Goal: Book appointment/travel/reservation

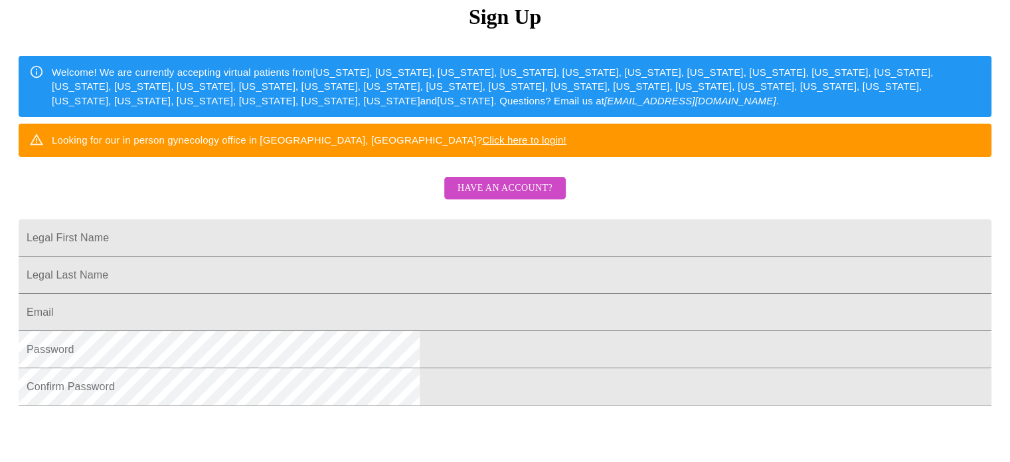
click at [513, 197] on span "Have an account?" at bounding box center [505, 188] width 95 height 17
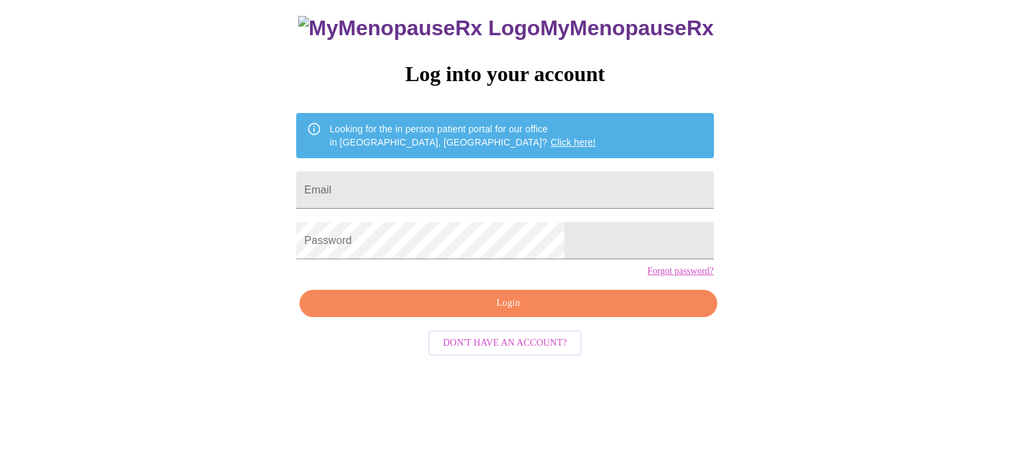
scroll to position [25, 0]
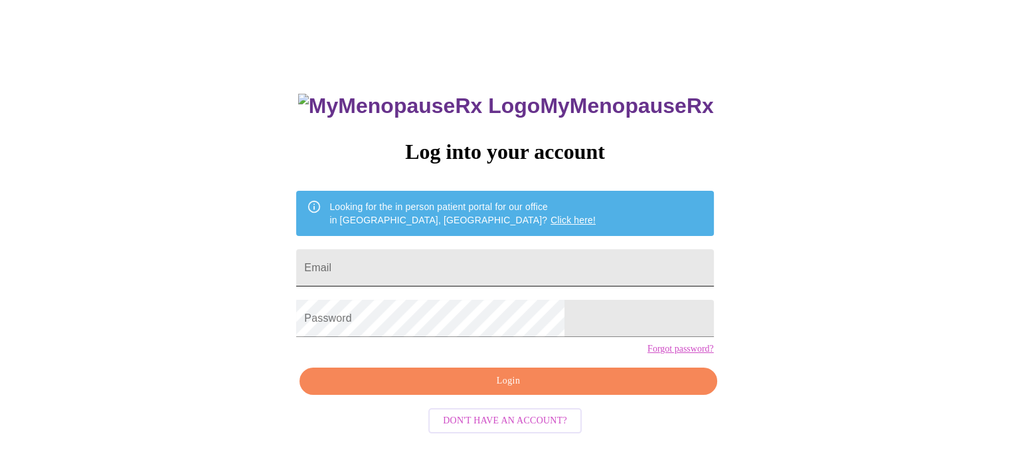
click at [534, 263] on input "Email" at bounding box center [504, 267] width 417 height 37
type input "[EMAIL_ADDRESS][DOMAIN_NAME]"
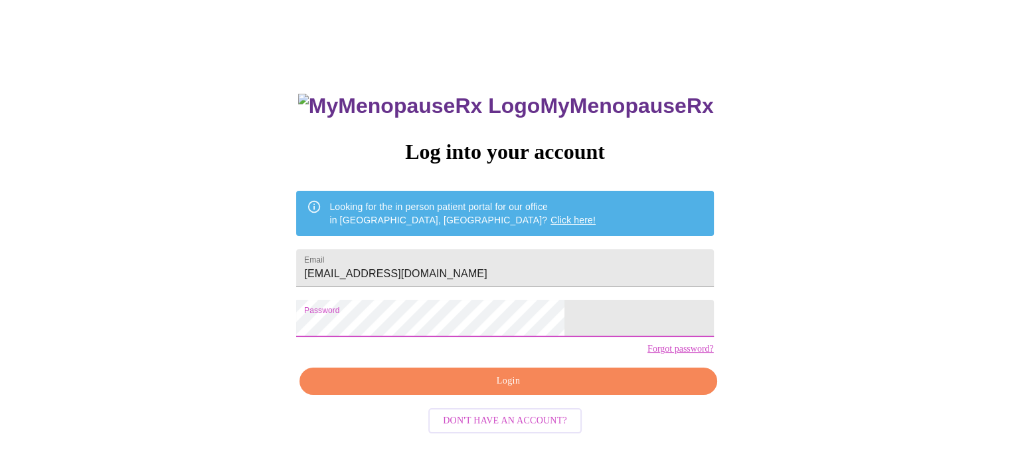
click at [509, 389] on span "Login" at bounding box center [508, 381] width 387 height 17
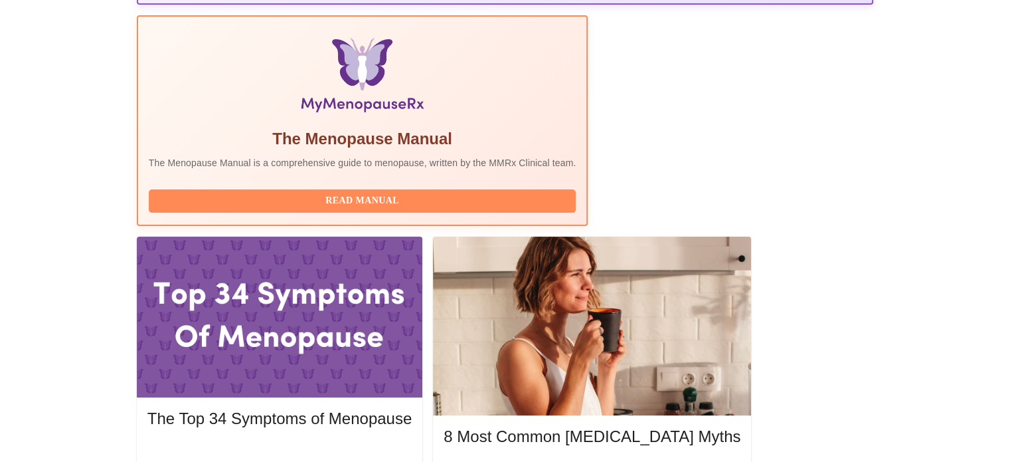
scroll to position [407, 0]
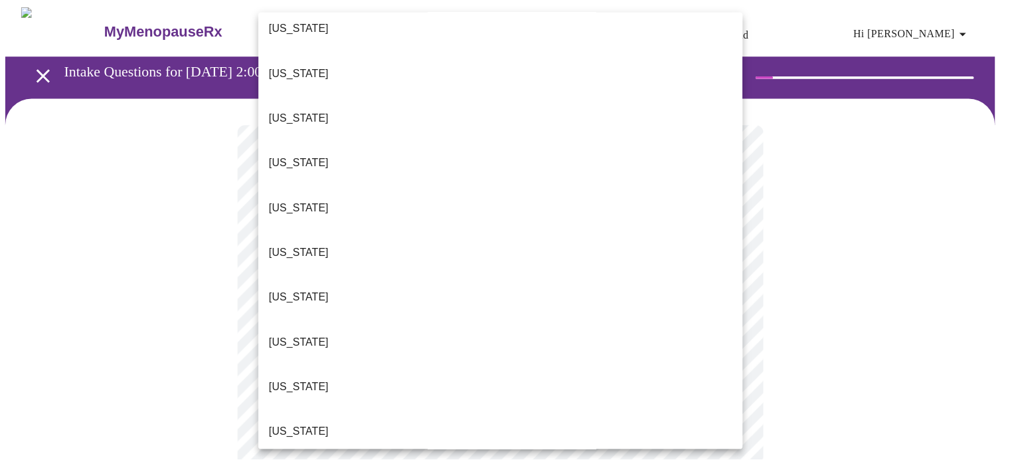
scroll to position [236, 0]
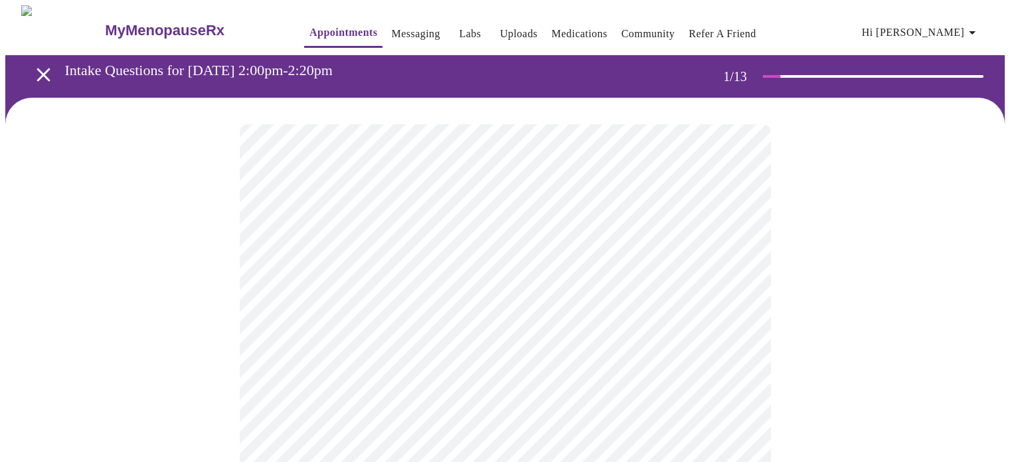
scroll to position [129, 0]
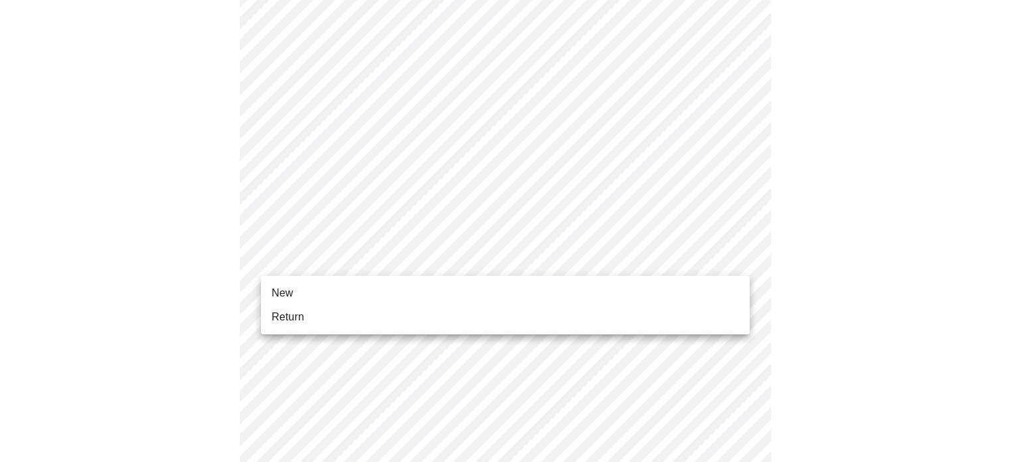
click at [400, 316] on li "Return" at bounding box center [505, 317] width 489 height 24
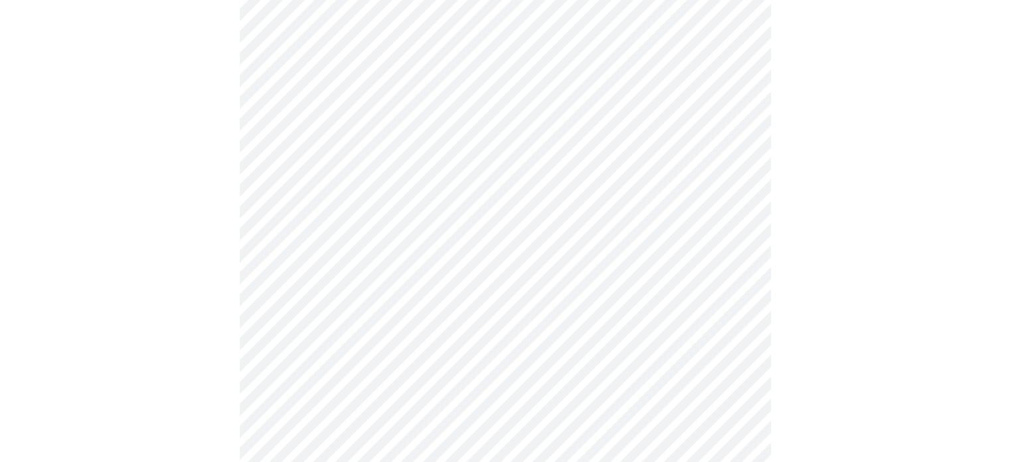
scroll to position [159, 0]
click at [526, 226] on body "MyMenopauseRx Appointments Messaging Labs Uploads Medications Community Refer a…" at bounding box center [505, 440] width 1000 height 1186
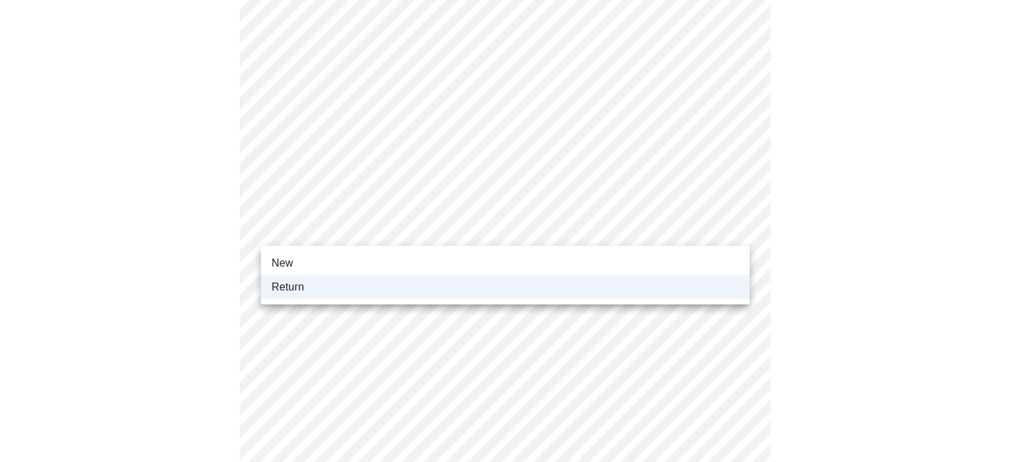
click at [425, 260] on li "New" at bounding box center [505, 263] width 489 height 24
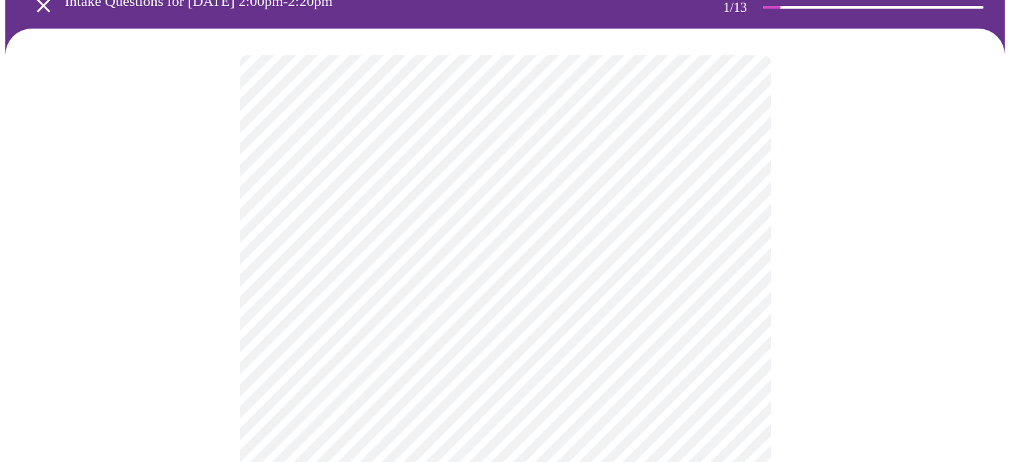
scroll to position [0, 0]
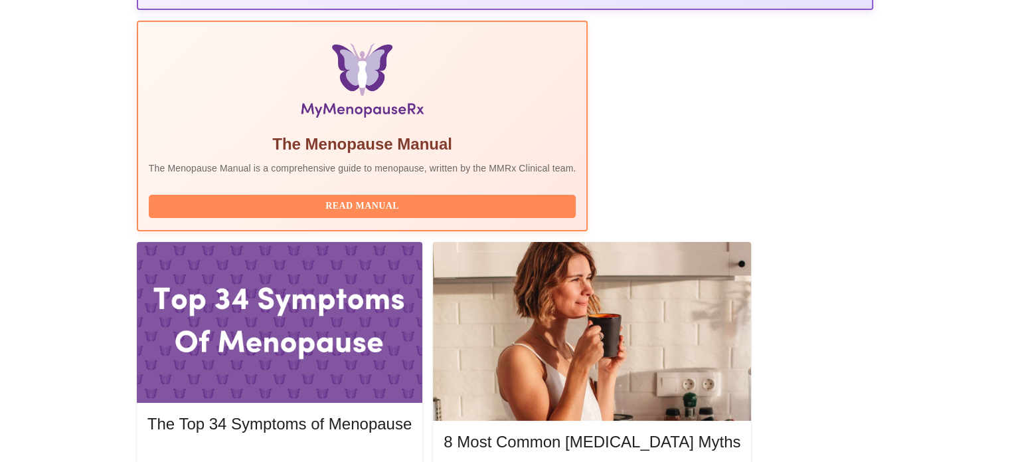
scroll to position [409, 0]
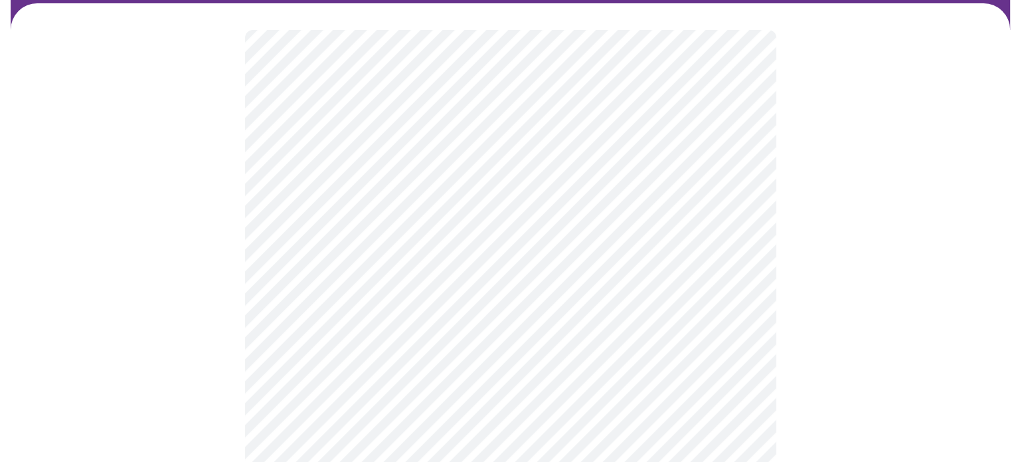
scroll to position [122, 0]
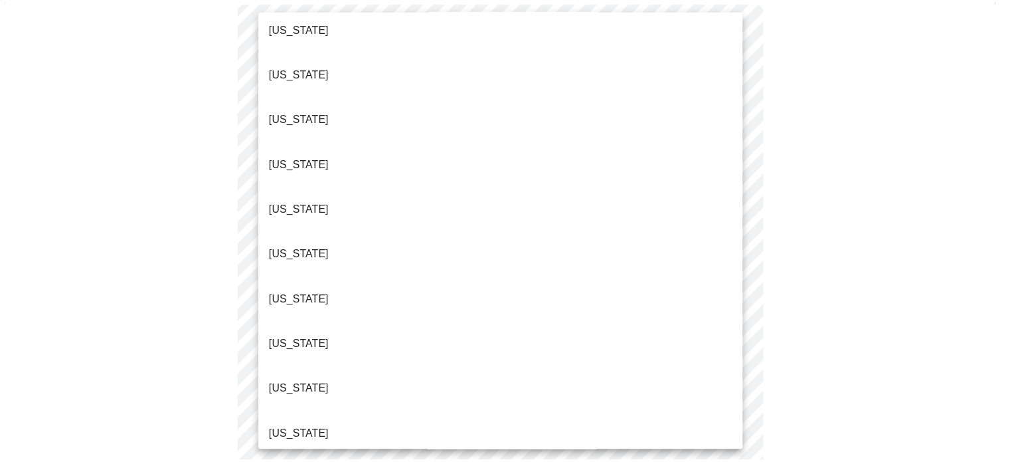
scroll to position [292, 0]
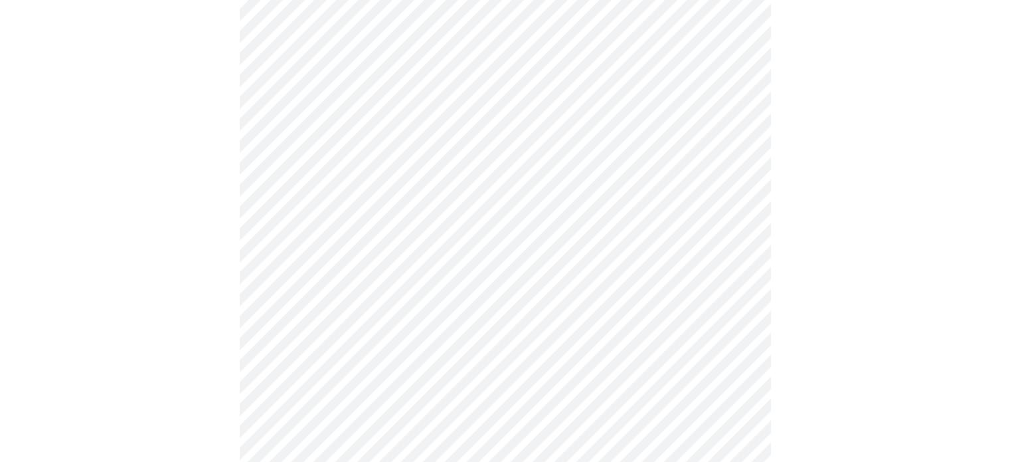
scroll to position [125, 0]
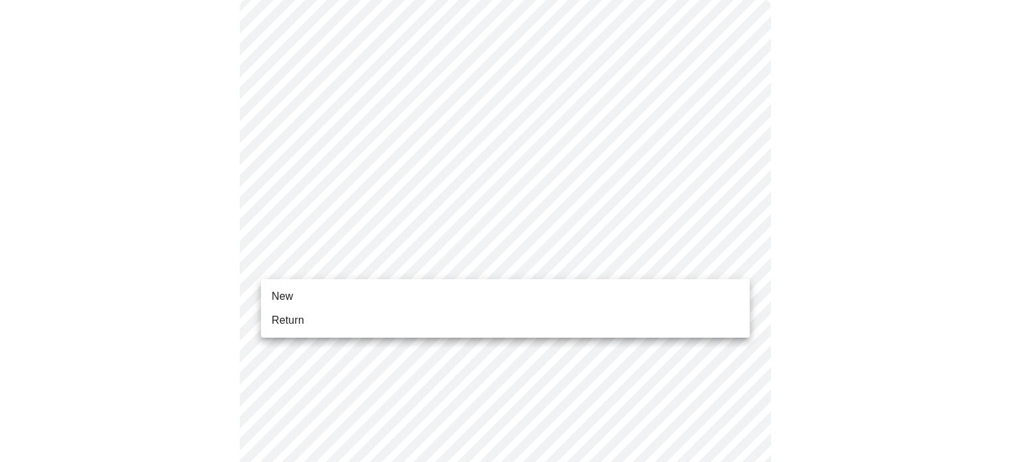
click at [551, 284] on ul "New Return" at bounding box center [505, 308] width 489 height 58
click at [607, 286] on li "New" at bounding box center [505, 296] width 489 height 24
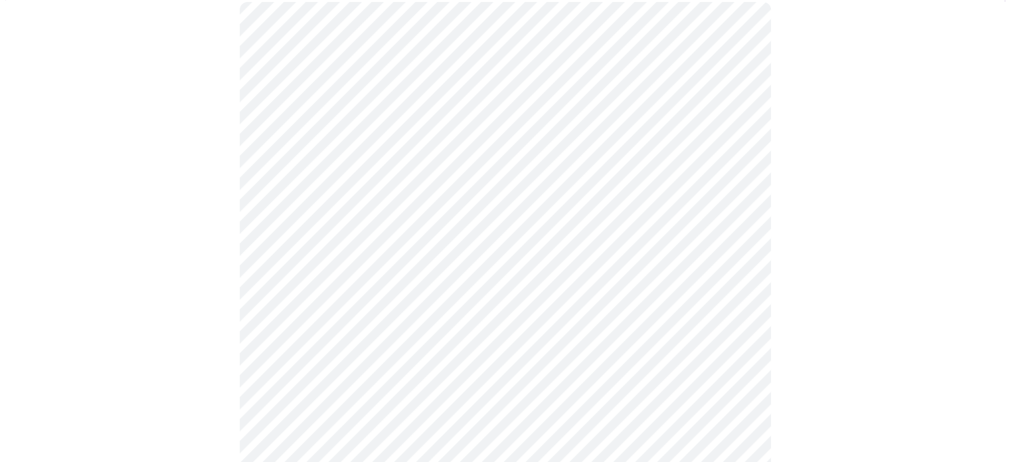
scroll to position [122, 0]
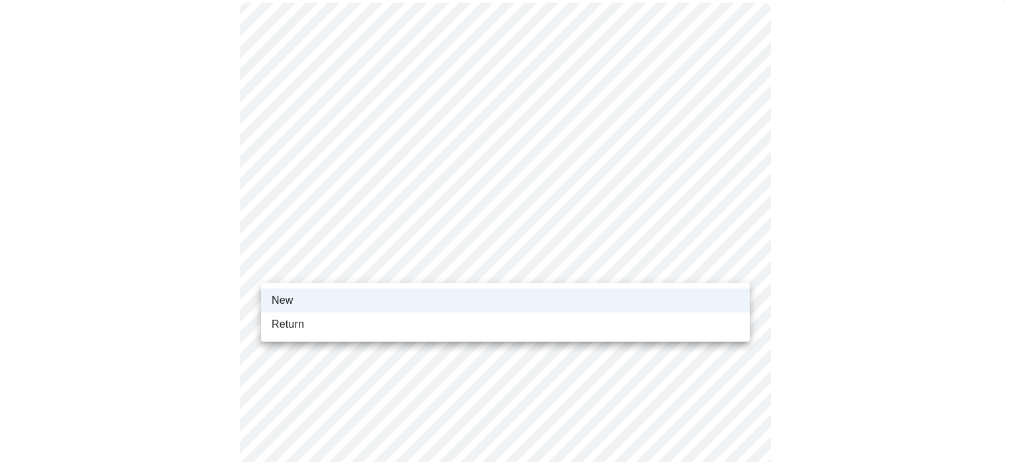
click at [478, 322] on li "Return" at bounding box center [505, 324] width 489 height 24
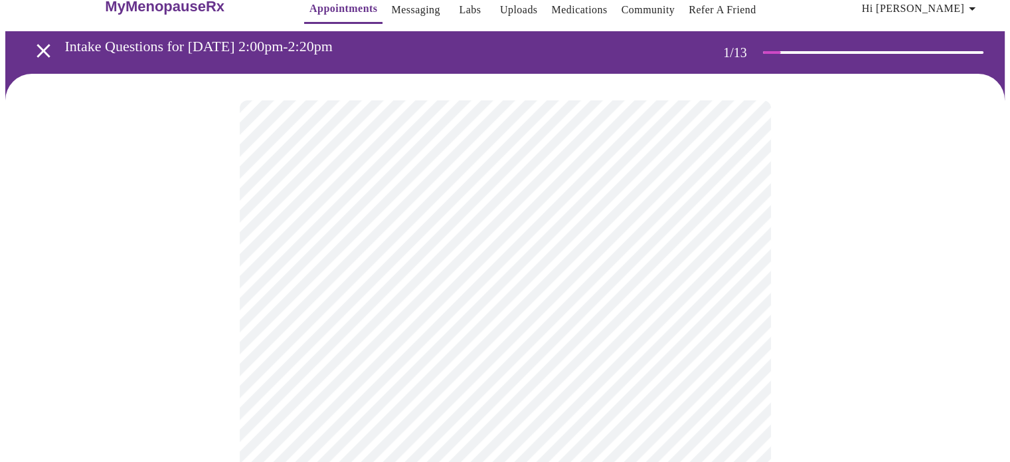
scroll to position [0, 0]
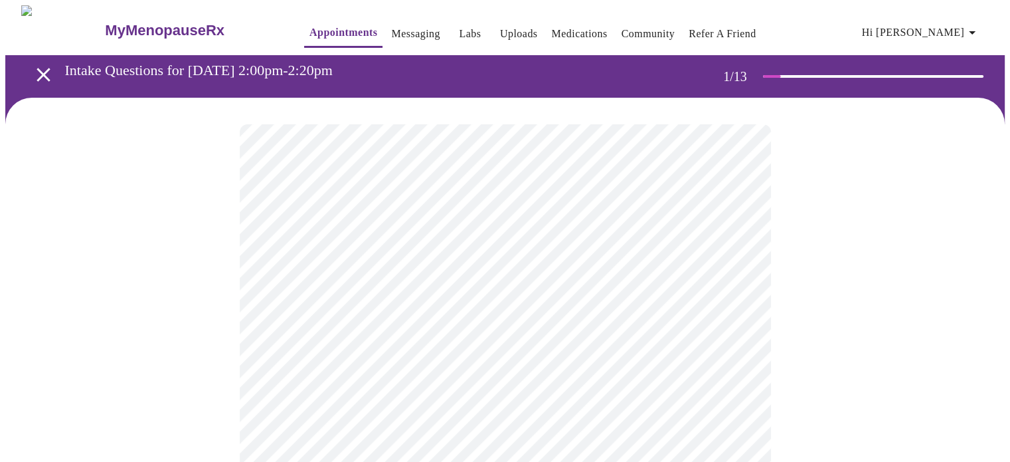
click at [32, 66] on icon "open drawer" at bounding box center [43, 74] width 23 height 23
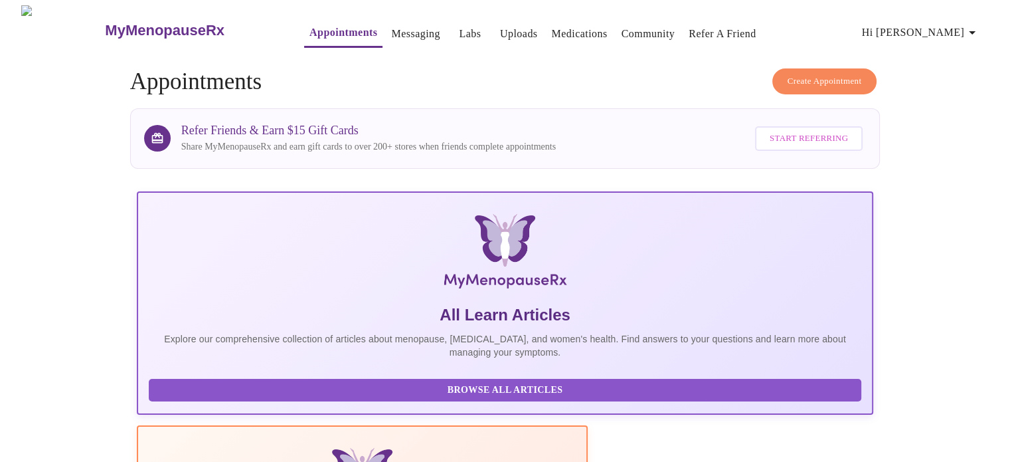
click at [821, 76] on span "Create Appointment" at bounding box center [825, 81] width 74 height 15
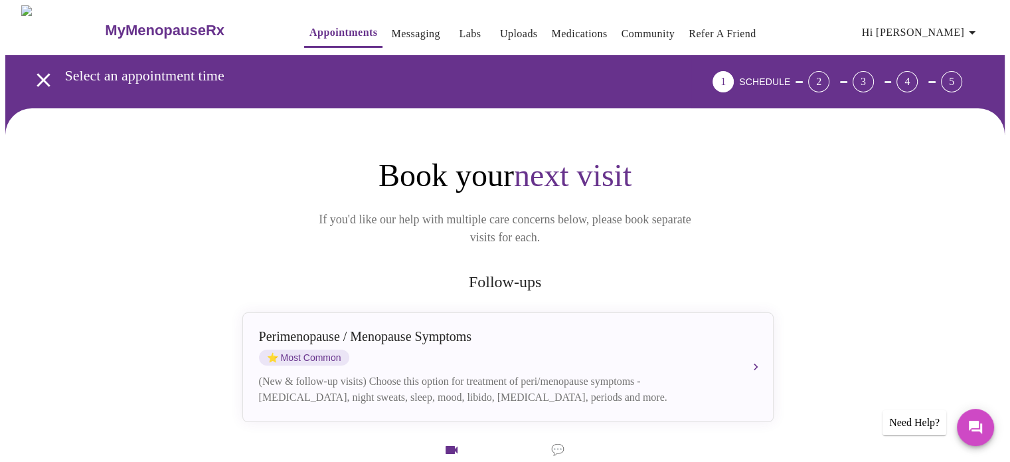
click at [37, 80] on icon "open drawer" at bounding box center [43, 79] width 23 height 23
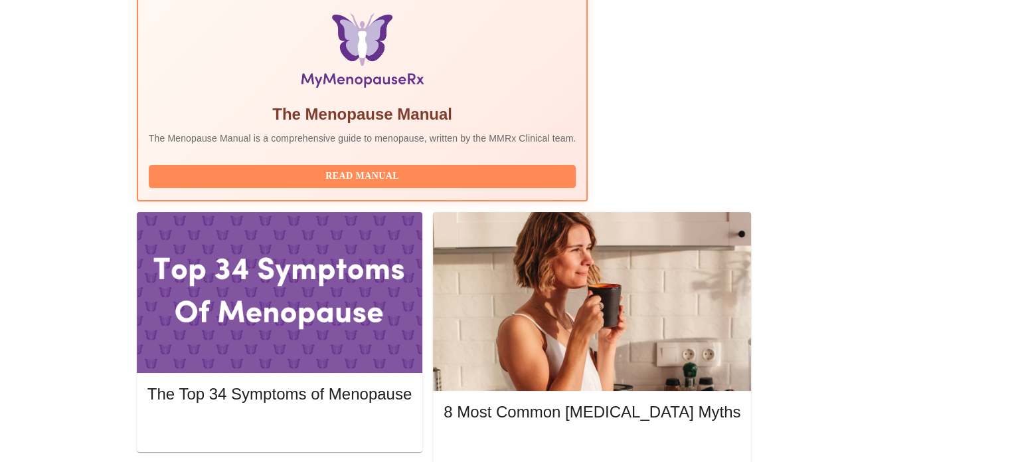
scroll to position [435, 0]
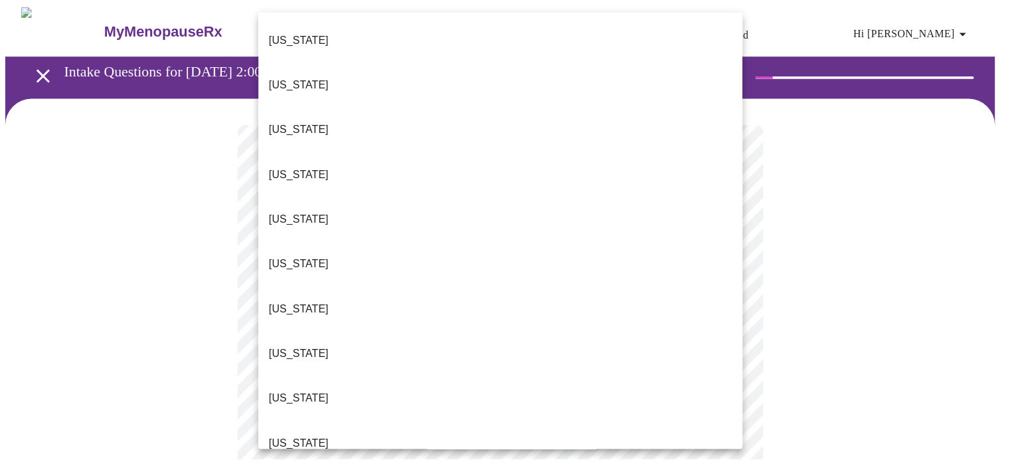
scroll to position [389, 0]
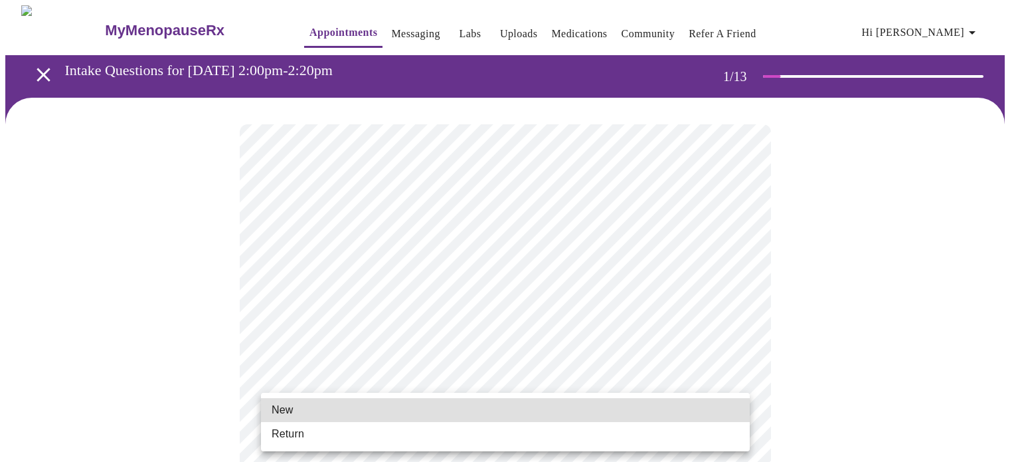
click at [369, 448] on ul "New Return" at bounding box center [505, 422] width 489 height 58
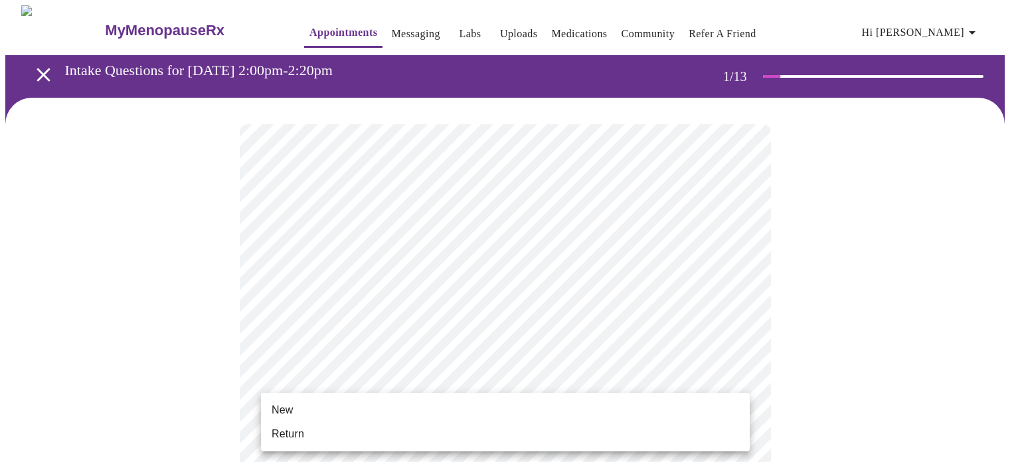
click at [553, 442] on li "Return" at bounding box center [505, 434] width 489 height 24
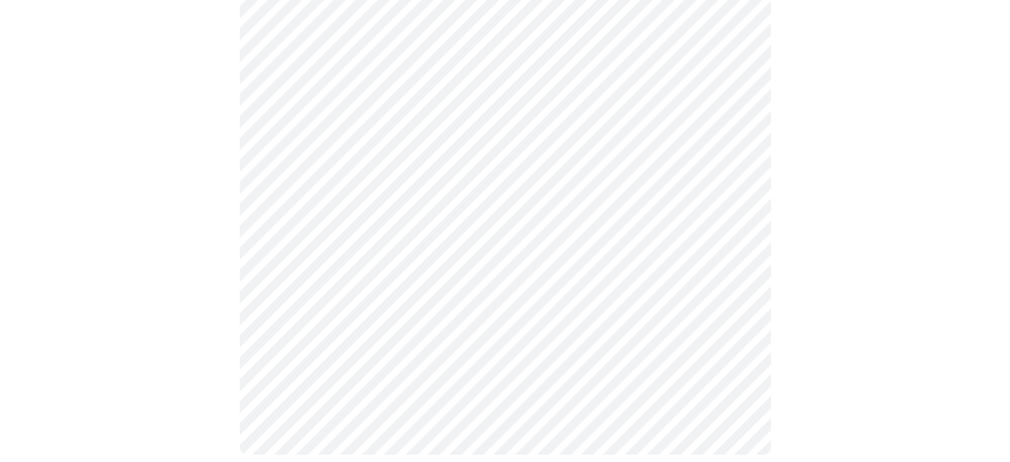
scroll to position [0, 0]
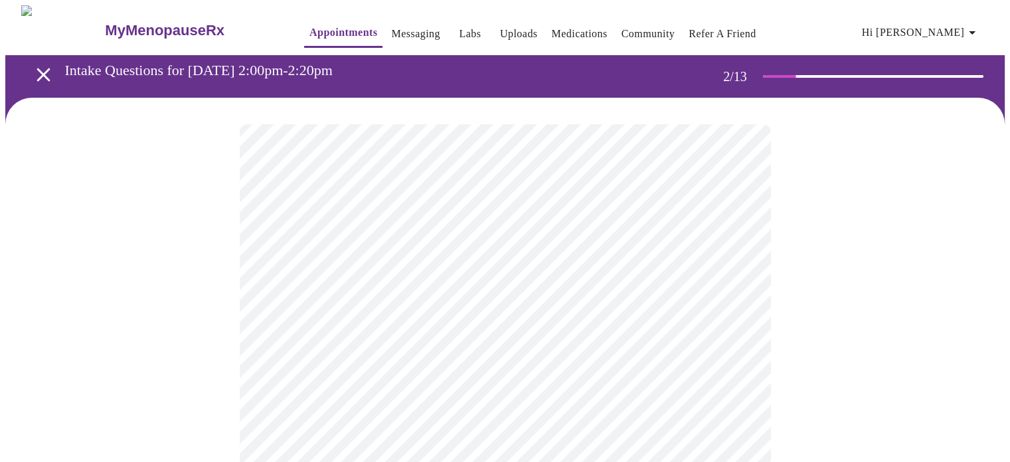
click at [716, 275] on body "MyMenopauseRx Appointments Messaging Labs Uploads Medications Community Refer a…" at bounding box center [505, 404] width 1000 height 798
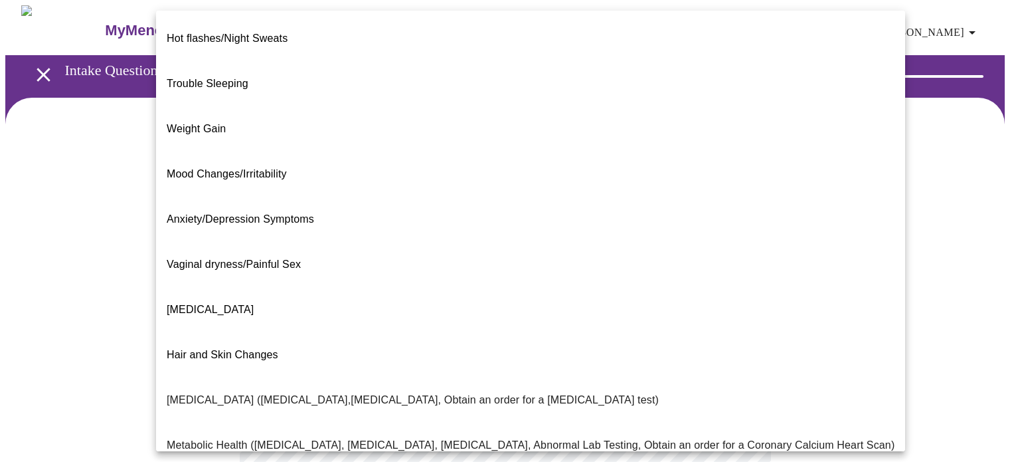
click at [213, 123] on span "Weight Gain" at bounding box center [196, 128] width 59 height 11
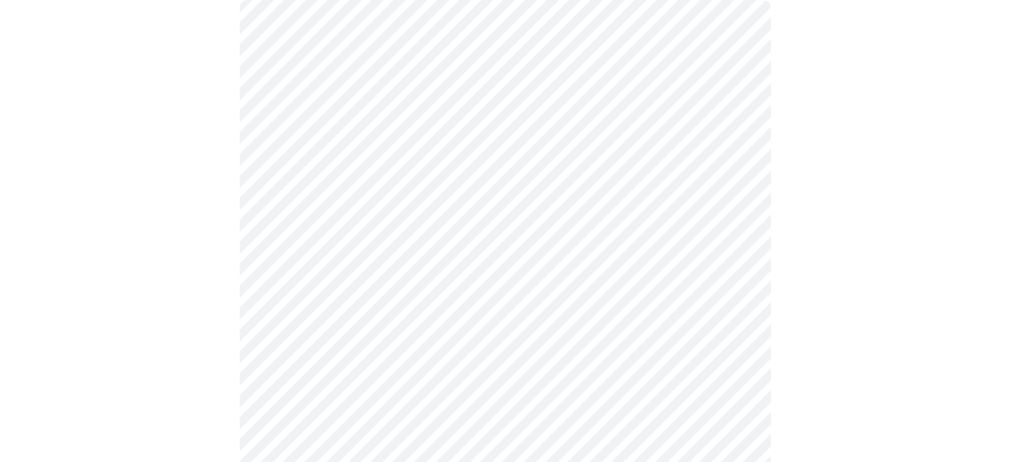
scroll to position [150, 0]
click at [708, 259] on body "MyMenopauseRx Appointments Messaging Labs Uploads Medications Community Refer a…" at bounding box center [505, 250] width 1000 height 790
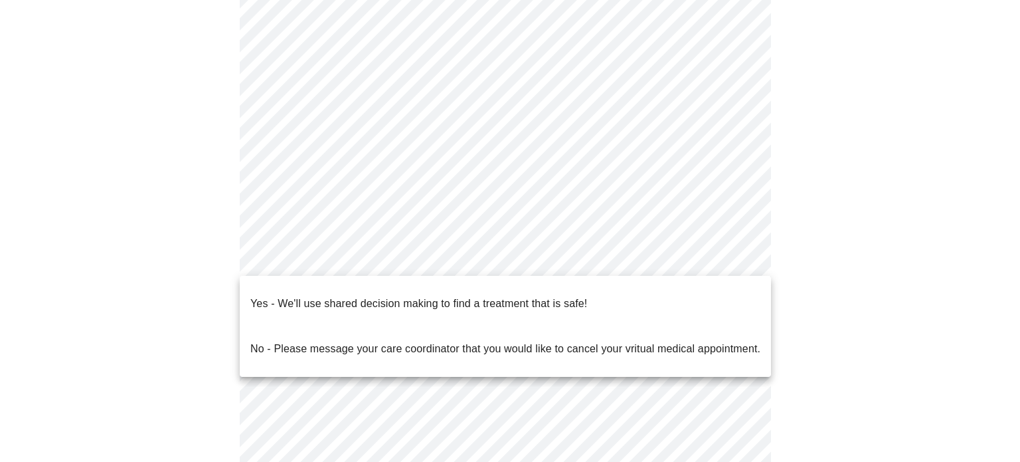
click at [583, 296] on p "Yes - We'll use shared decision making to find a treatment that is safe!" at bounding box center [418, 304] width 337 height 16
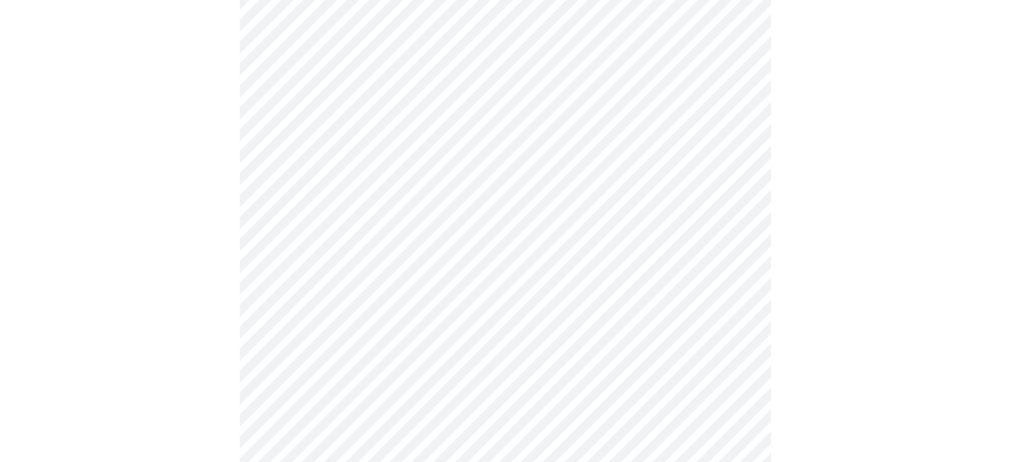
scroll to position [193, 0]
click at [725, 216] on body "MyMenopauseRx Appointments Messaging Labs Uploads Medications Community Refer a…" at bounding box center [505, 203] width 1000 height 782
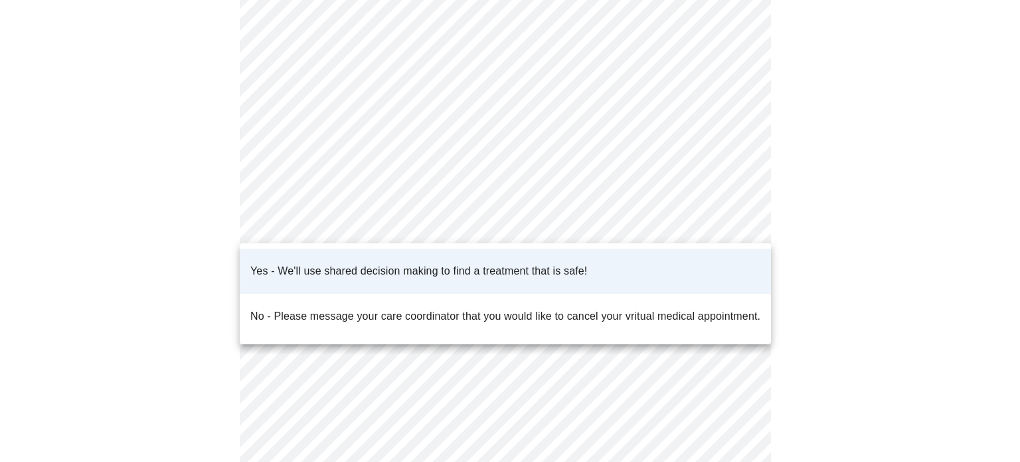
click at [813, 322] on div at bounding box center [510, 231] width 1020 height 462
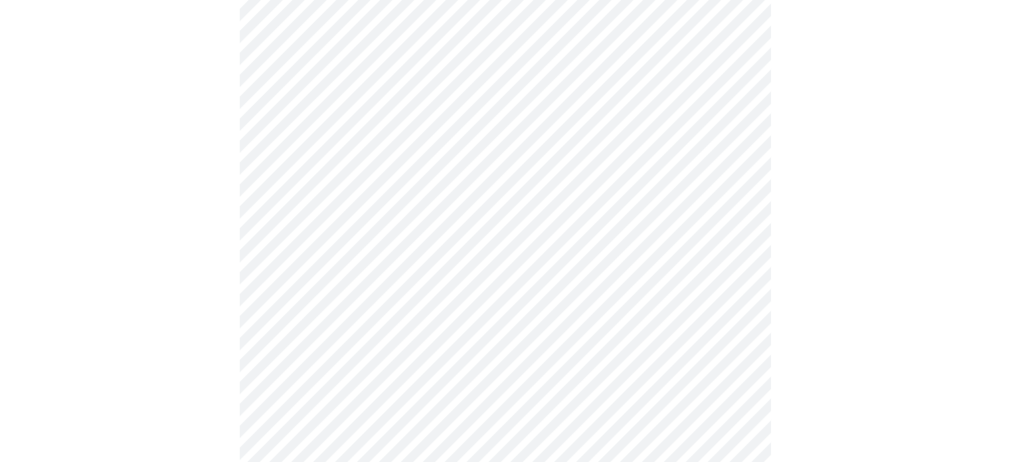
scroll to position [0, 0]
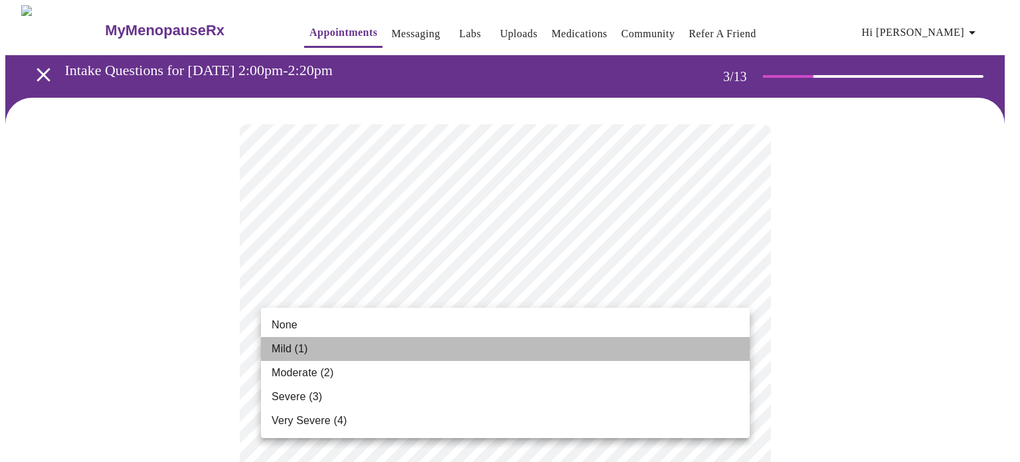
click at [611, 351] on li "Mild (1)" at bounding box center [505, 349] width 489 height 24
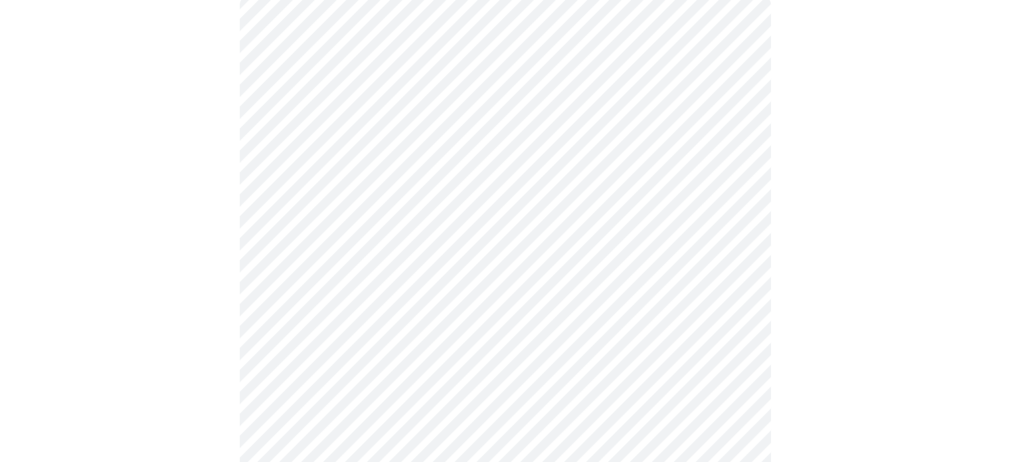
scroll to position [131, 0]
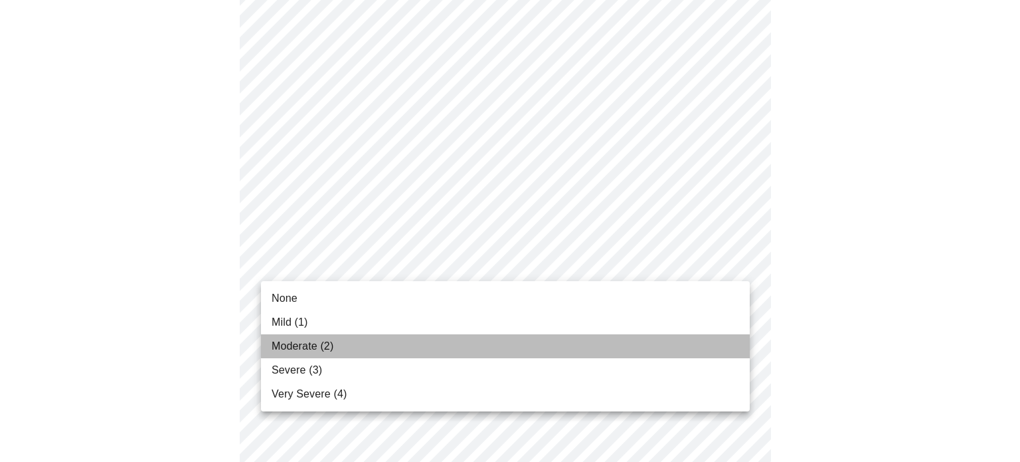
click at [645, 334] on li "Moderate (2)" at bounding box center [505, 346] width 489 height 24
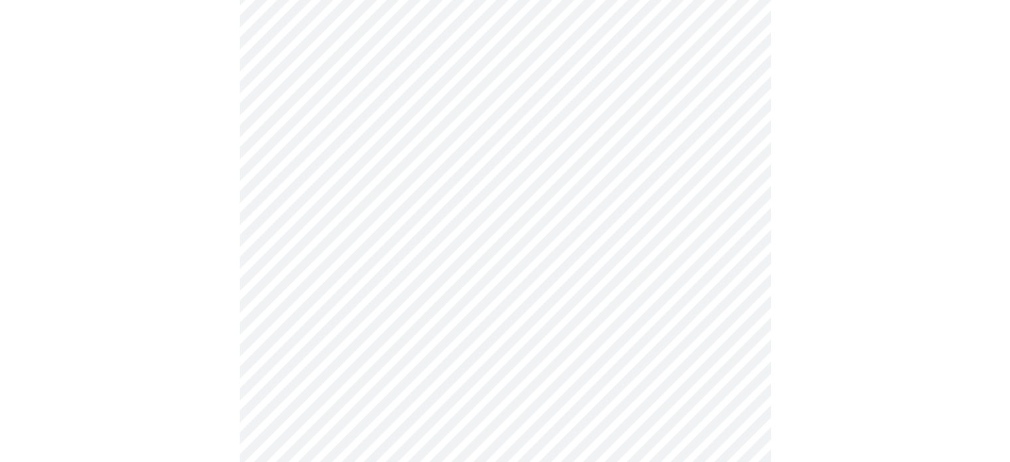
scroll to position [142, 0]
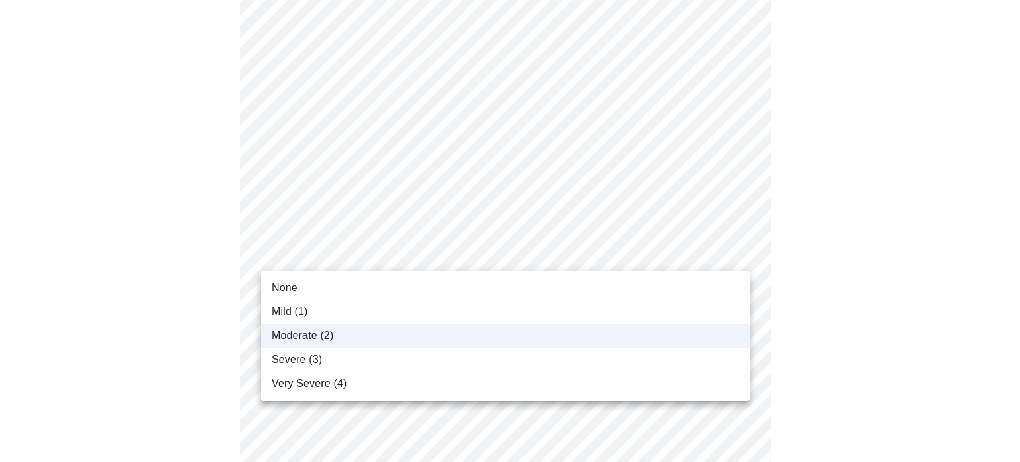
click at [297, 307] on span "Mild (1)" at bounding box center [290, 312] width 37 height 16
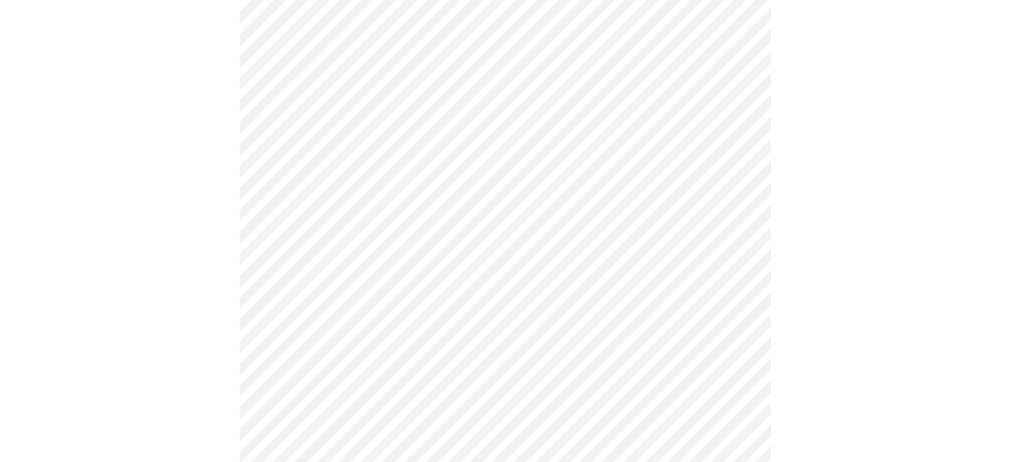
scroll to position [229, 0]
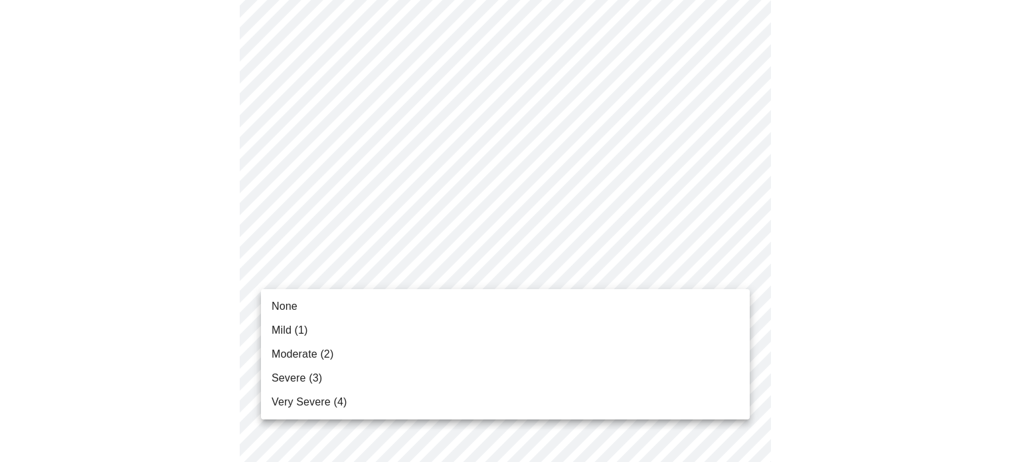
click at [290, 334] on span "Mild (1)" at bounding box center [290, 330] width 37 height 16
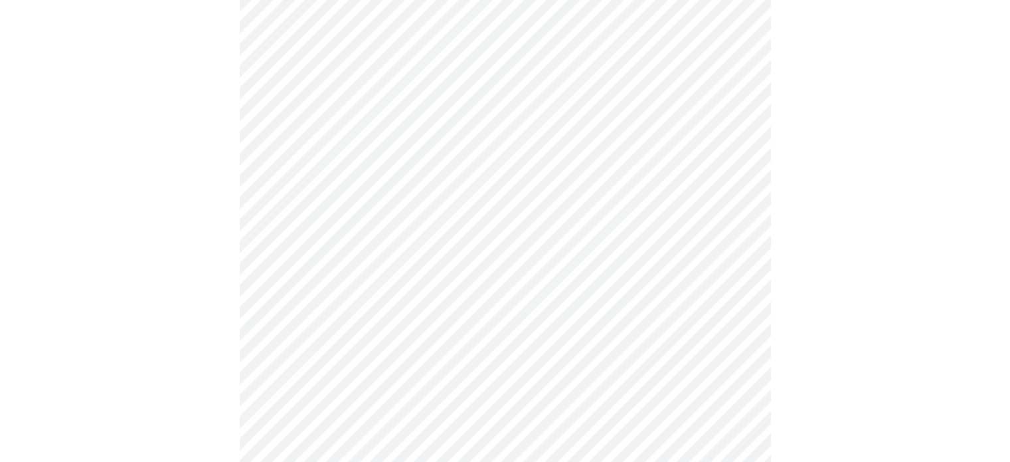
scroll to position [319, 0]
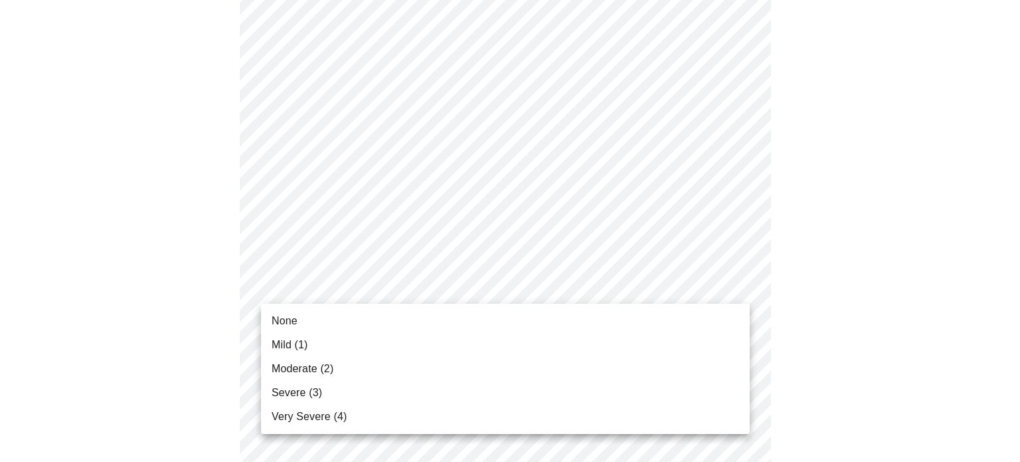
click at [289, 348] on span "Mild (1)" at bounding box center [290, 345] width 37 height 16
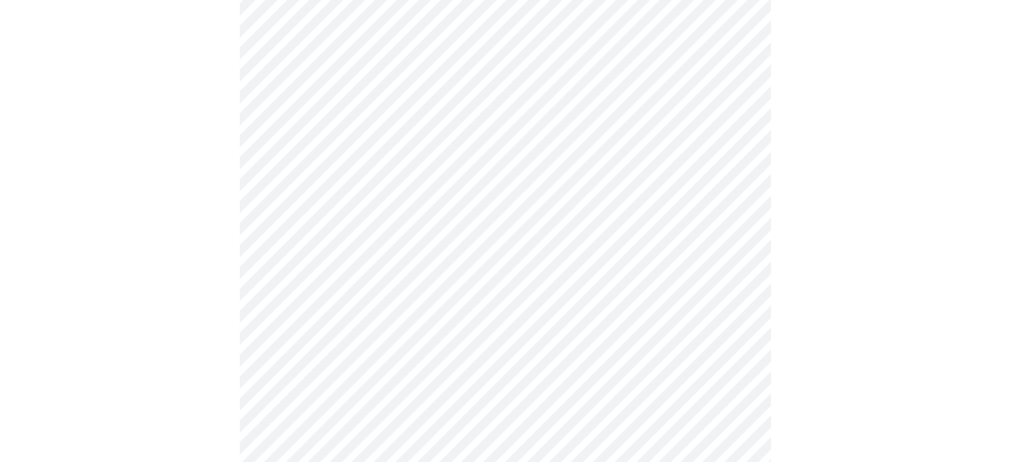
scroll to position [419, 0]
click at [690, 274] on body "MyMenopauseRx Appointments Messaging Labs Uploads Medications Community Refer a…" at bounding box center [505, 432] width 1000 height 1692
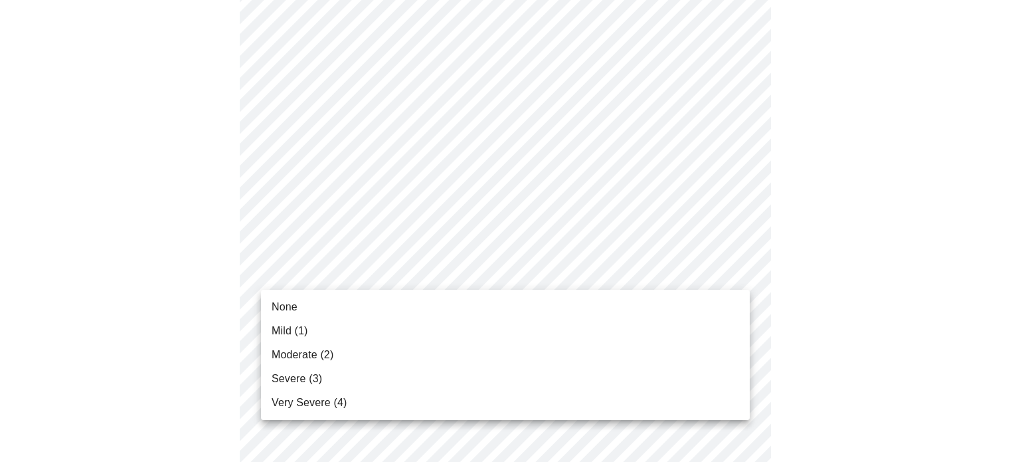
click at [304, 329] on span "Mild (1)" at bounding box center [290, 331] width 37 height 16
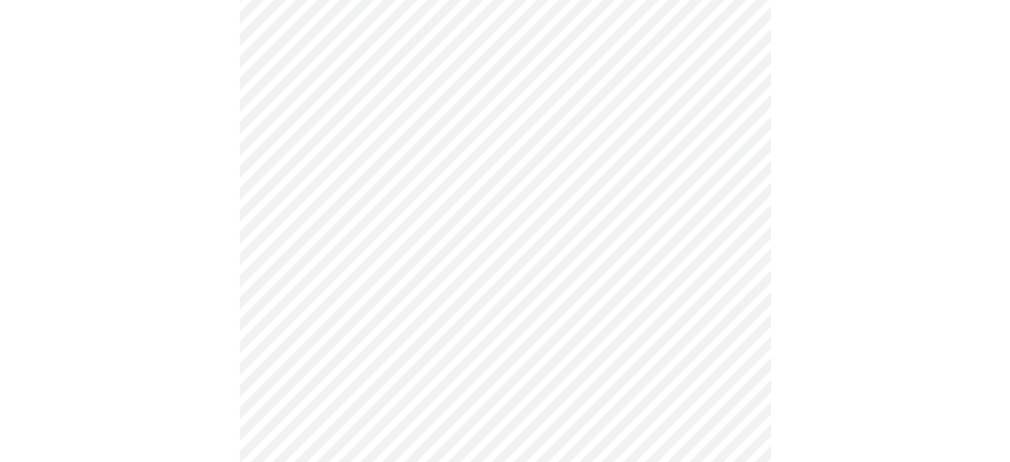
click at [636, 364] on body "MyMenopauseRx Appointments Messaging Labs Uploads Medications Community Refer a…" at bounding box center [505, 422] width 1000 height 1673
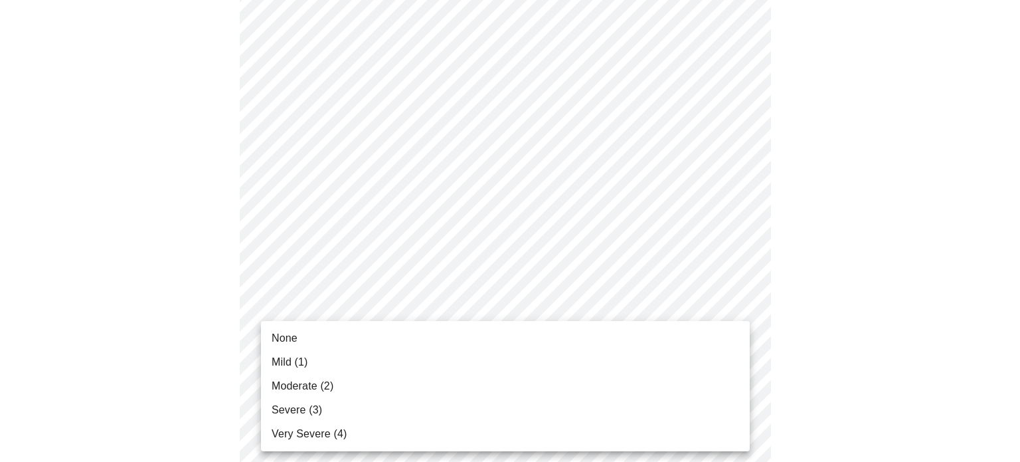
click at [339, 383] on li "Moderate (2)" at bounding box center [505, 386] width 489 height 24
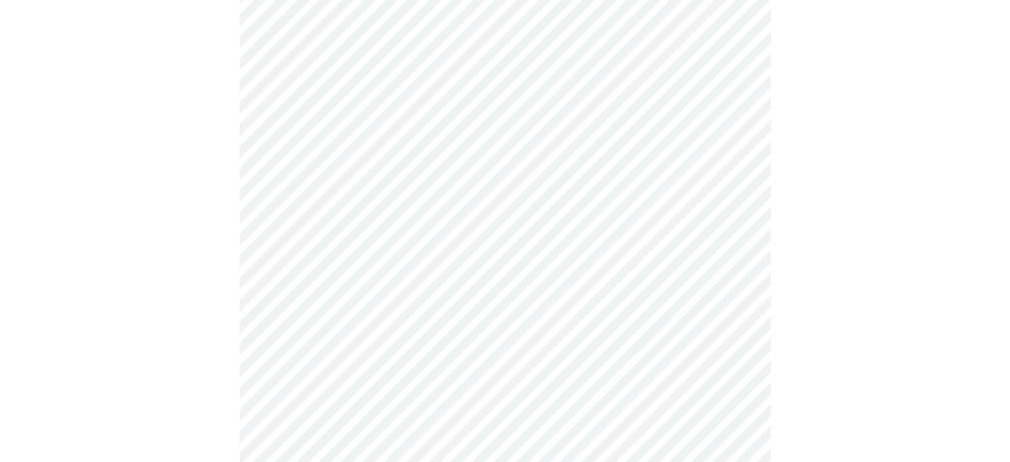
scroll to position [678, 0]
click at [680, 206] on body "MyMenopauseRx Appointments Messaging Labs Uploads Medications Community Refer a…" at bounding box center [505, 155] width 1000 height 1655
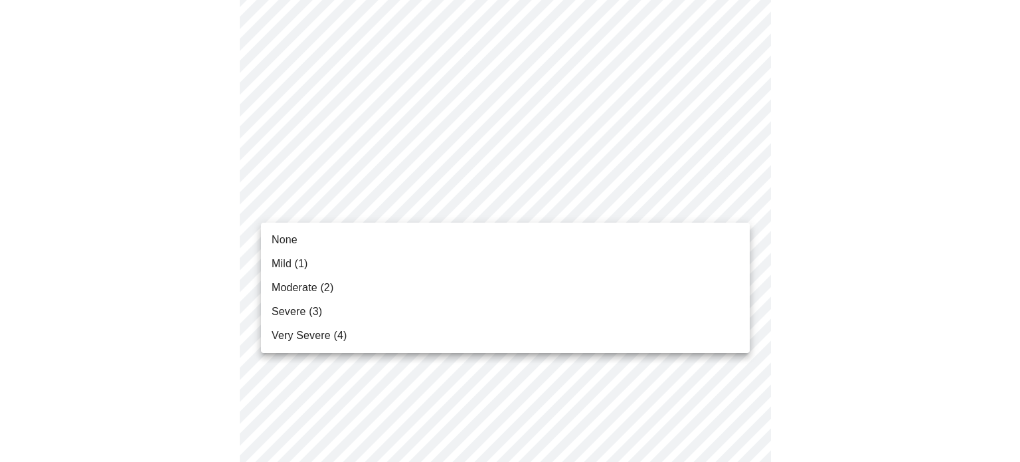
click at [304, 284] on span "Moderate (2)" at bounding box center [303, 288] width 62 height 16
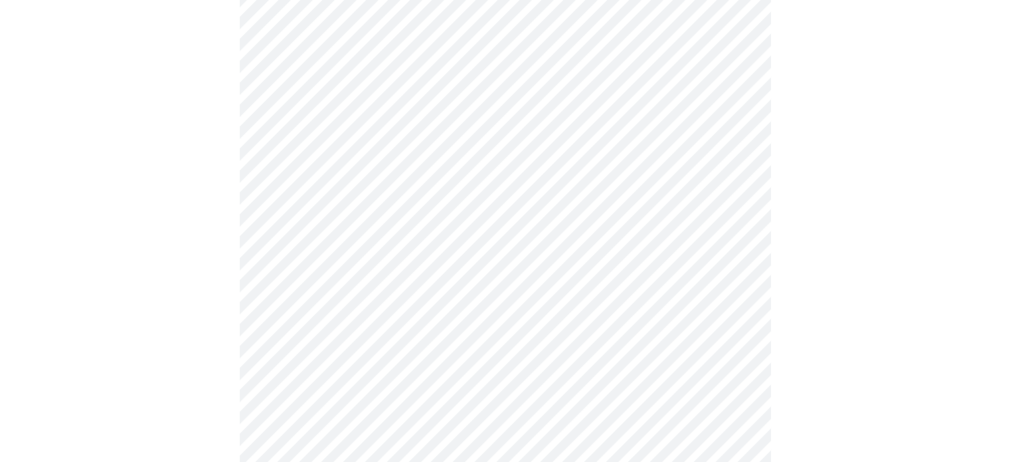
click at [521, 207] on body "MyMenopauseRx Appointments Messaging Labs Uploads Medications Community Refer a…" at bounding box center [505, 146] width 1000 height 1636
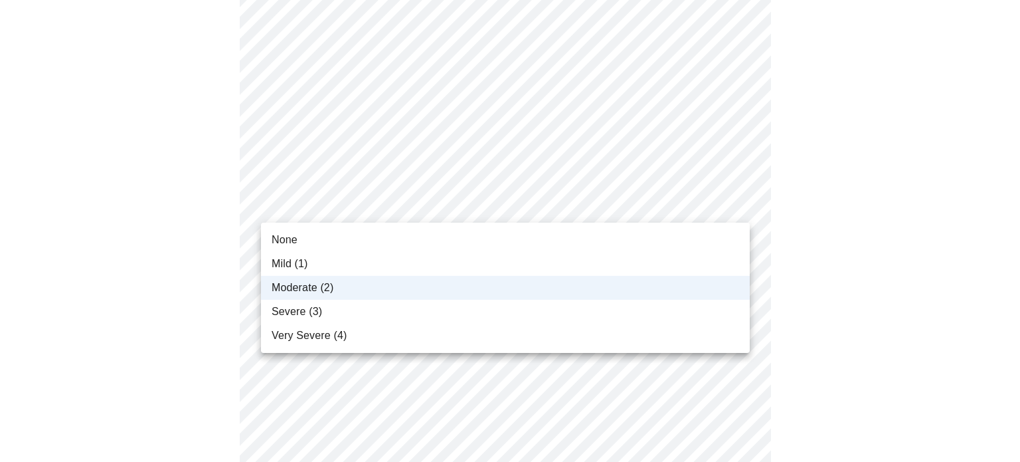
click at [316, 263] on li "Mild (1)" at bounding box center [505, 264] width 489 height 24
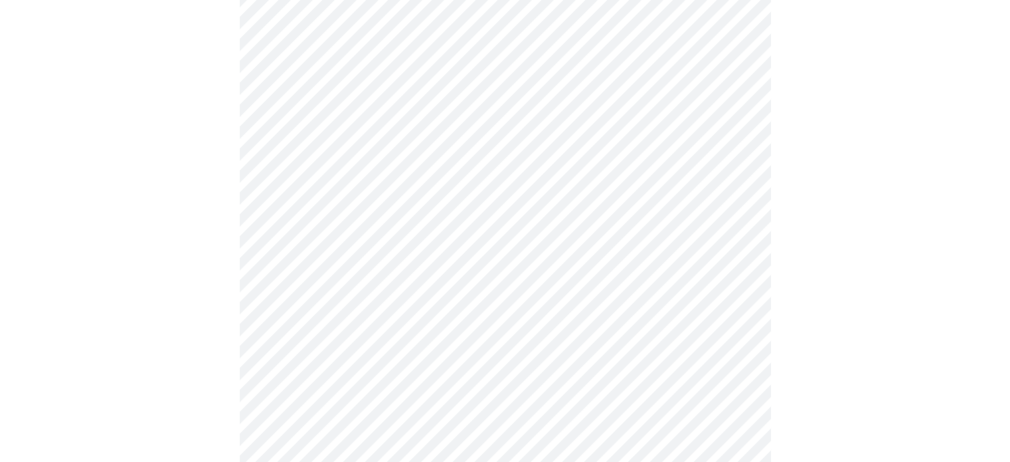
click at [612, 324] on body "MyMenopauseRx Appointments Messaging Labs Uploads Medications Community Refer a…" at bounding box center [505, 146] width 1000 height 1636
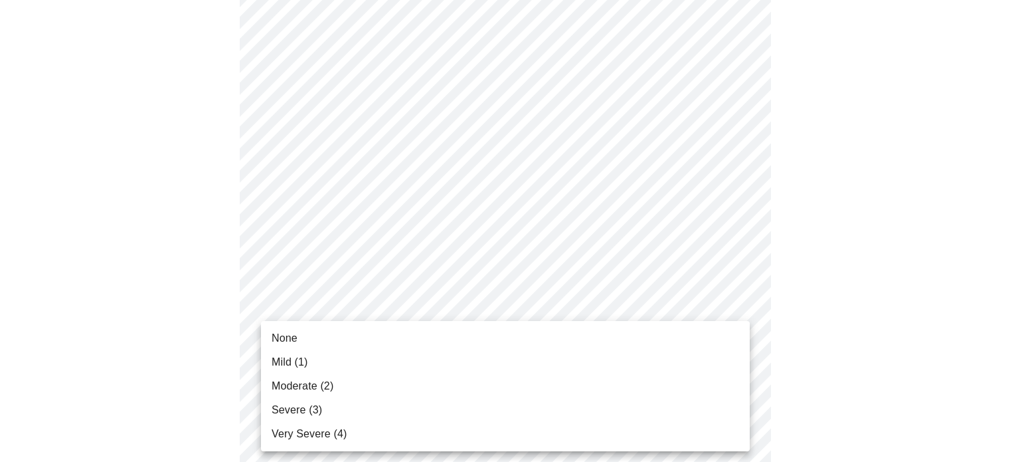
click at [638, 314] on div at bounding box center [510, 231] width 1020 height 462
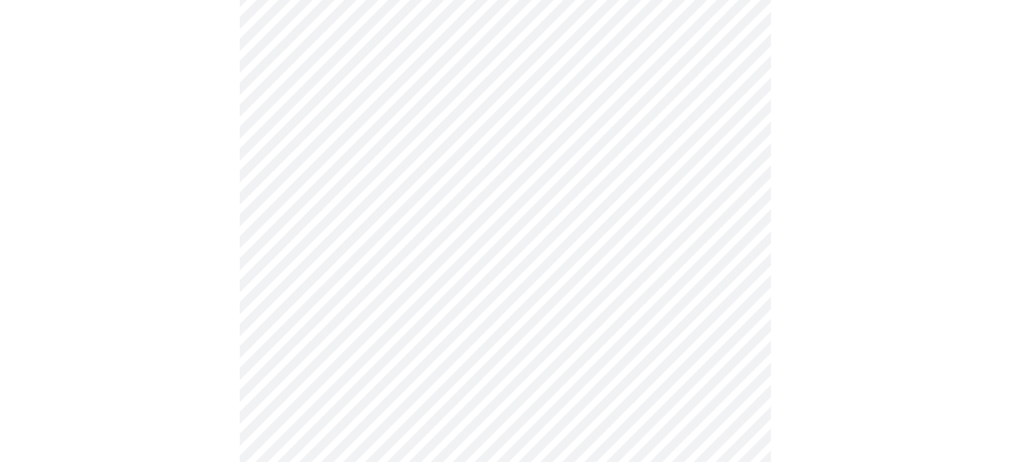
click at [634, 316] on body "MyMenopauseRx Appointments Messaging Labs Uploads Medications Community Refer a…" at bounding box center [505, 146] width 1000 height 1636
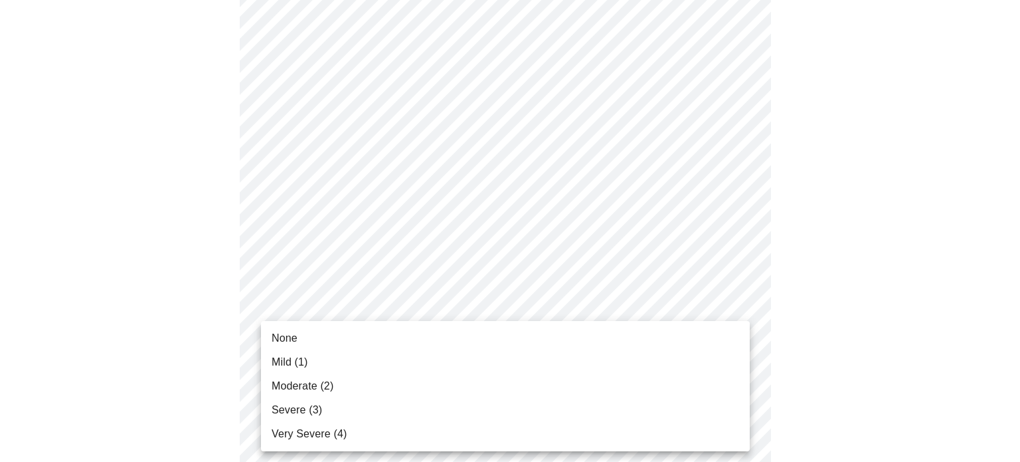
click at [298, 367] on span "Mild (1)" at bounding box center [290, 362] width 37 height 16
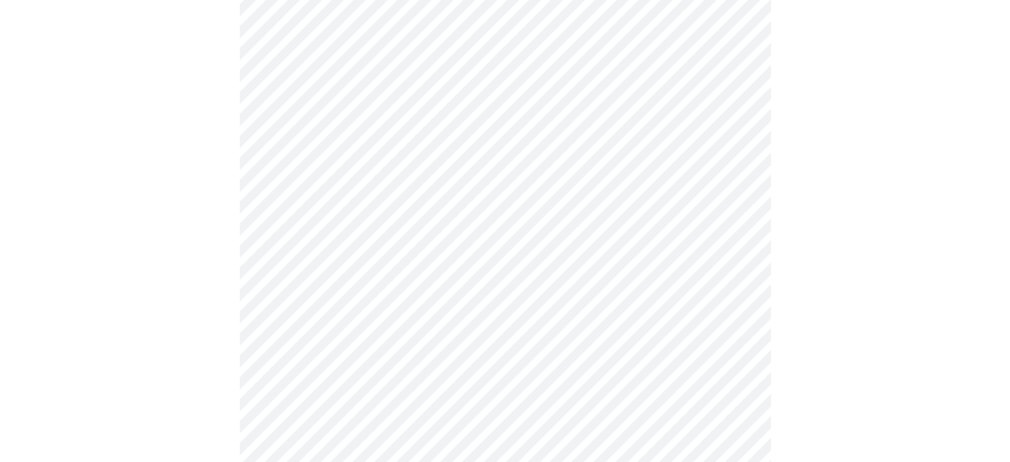
scroll to position [808, 0]
click at [715, 280] on body "MyMenopauseRx Appointments Messaging Labs Uploads Medications Community Refer a…" at bounding box center [505, 6] width 1000 height 1618
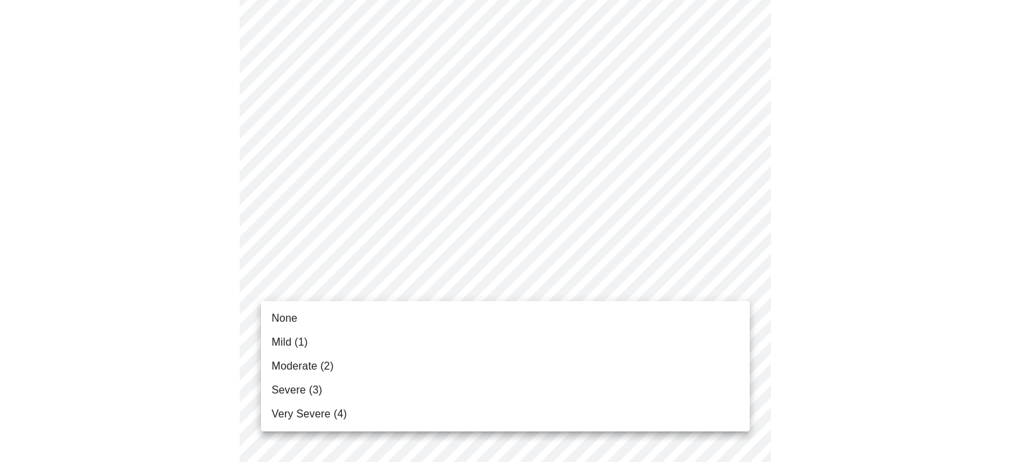
click at [300, 343] on span "Mild (1)" at bounding box center [290, 342] width 37 height 16
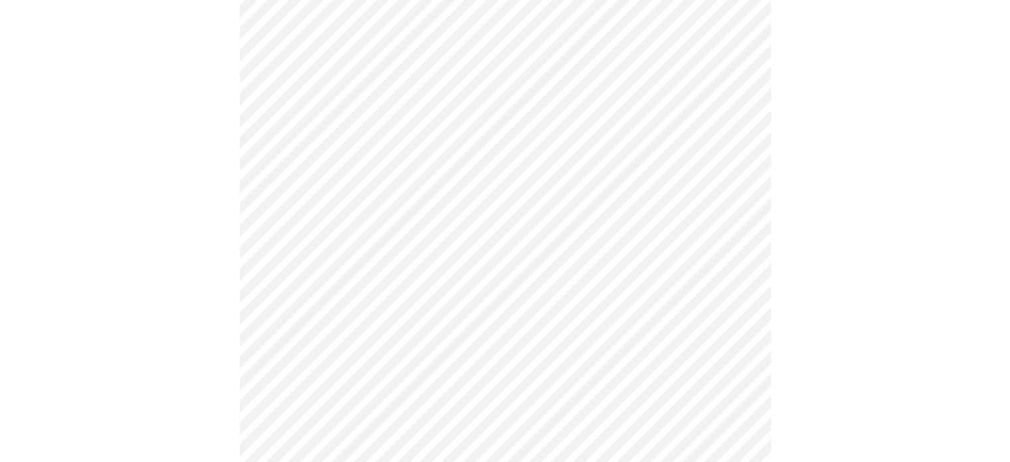
scroll to position [927, 0]
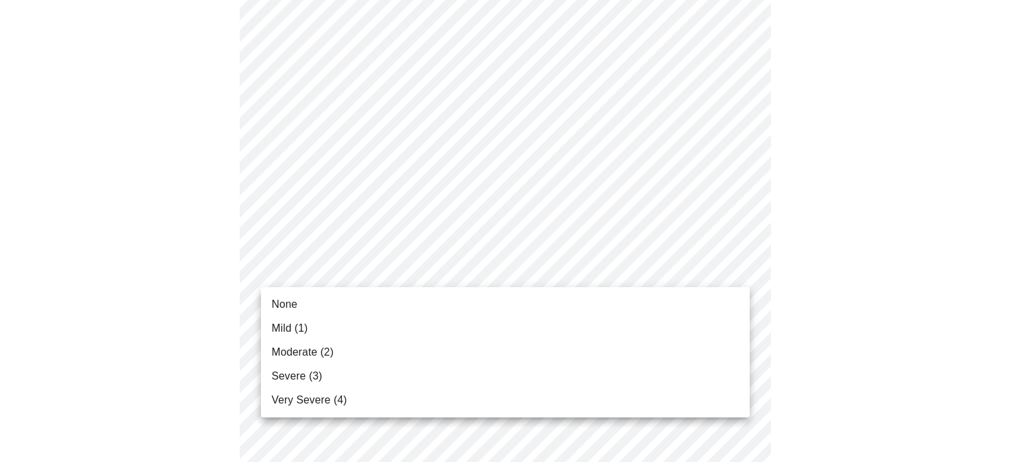
click at [303, 328] on span "Mild (1)" at bounding box center [290, 328] width 37 height 16
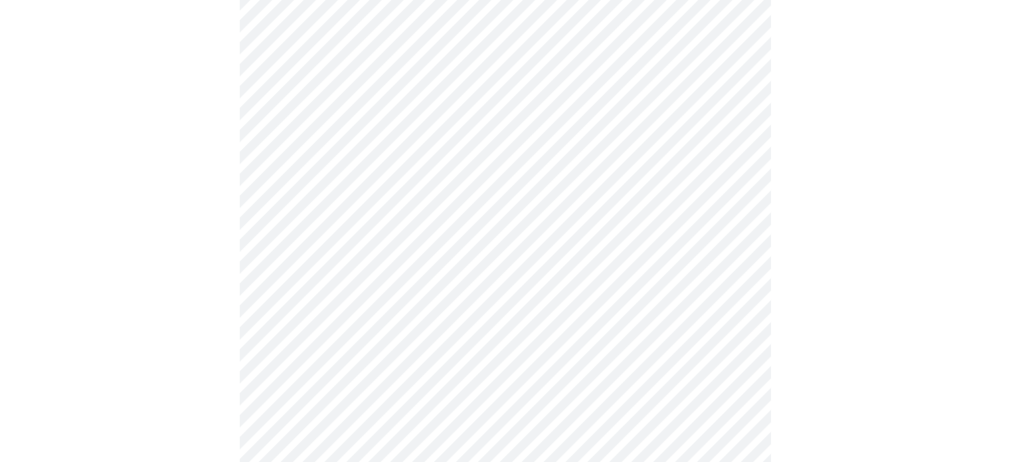
scroll to position [1042, 0]
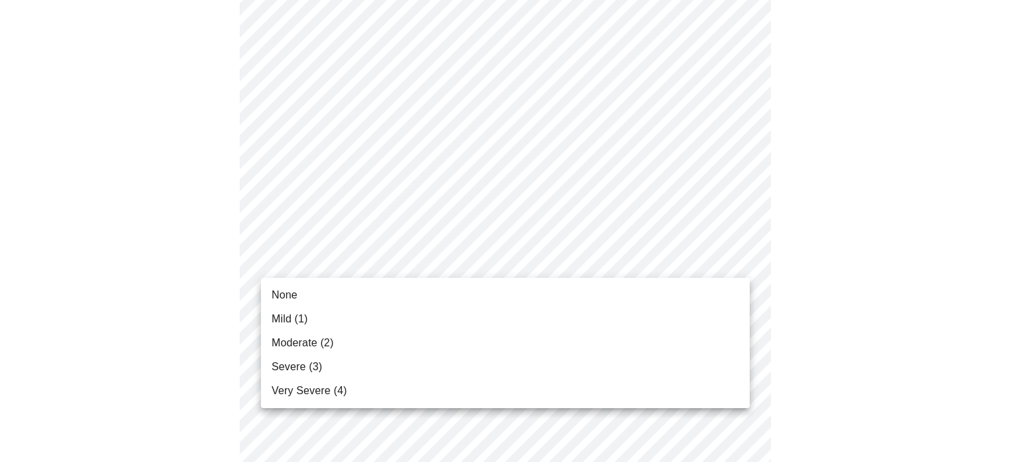
click at [282, 319] on span "Mild (1)" at bounding box center [290, 319] width 37 height 16
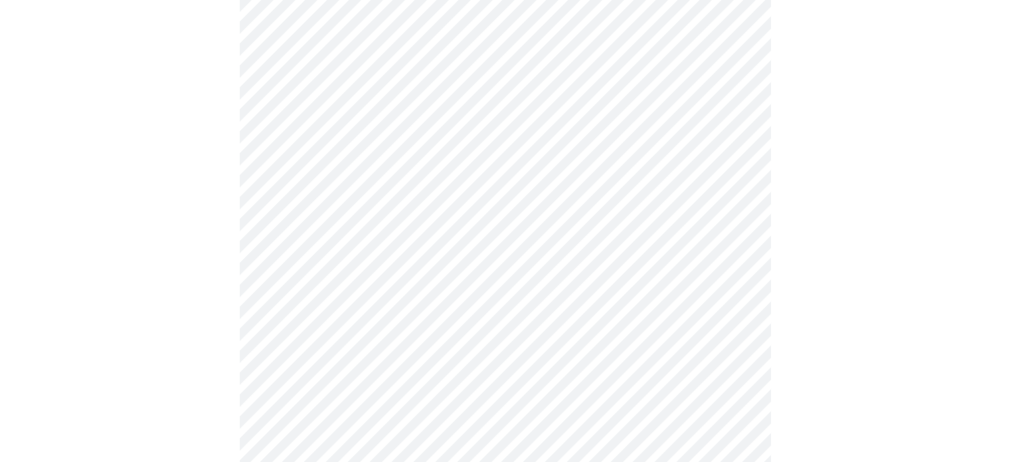
scroll to position [473, 0]
click at [702, 282] on body "MyMenopauseRx Appointments Messaging Labs Uploads Medications Community Refer a…" at bounding box center [505, 160] width 1000 height 1256
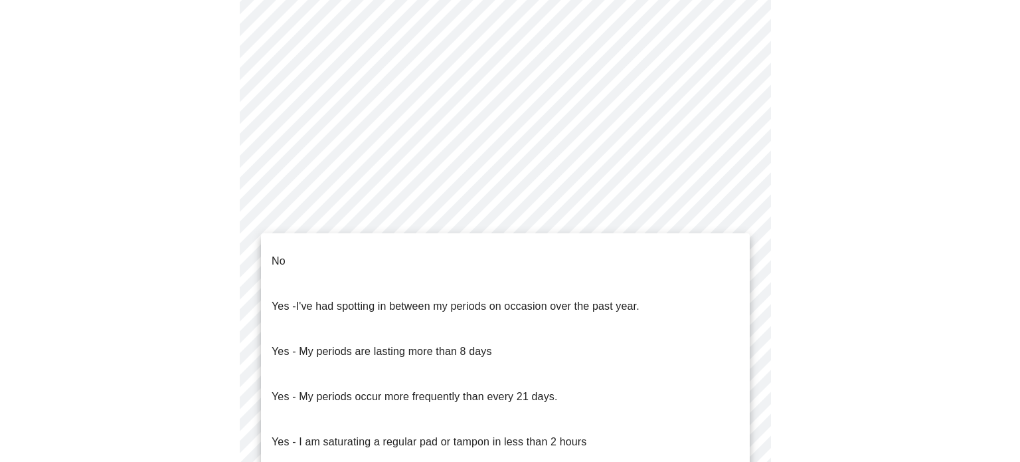
click at [651, 252] on li "No" at bounding box center [505, 260] width 489 height 45
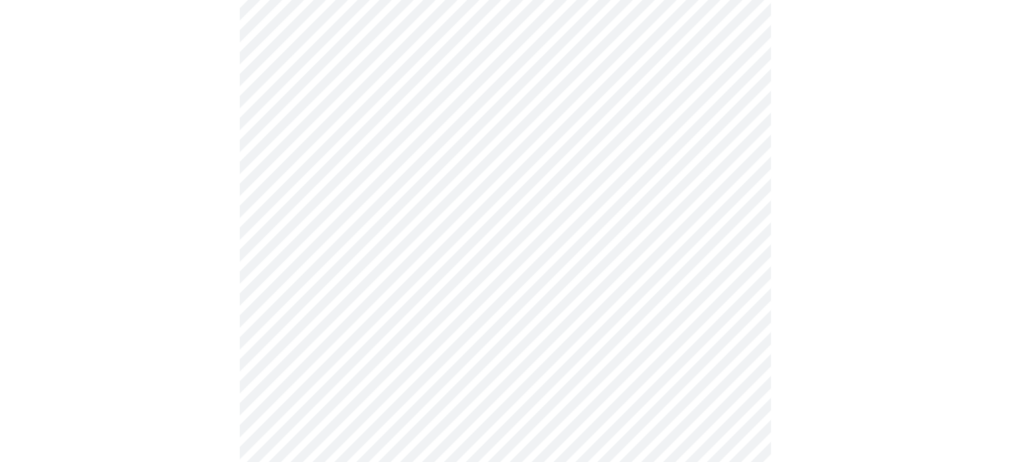
scroll to position [553, 0]
click at [689, 304] on body "MyMenopauseRx Appointments Messaging Labs Uploads Medications Community Refer a…" at bounding box center [505, 76] width 1000 height 1248
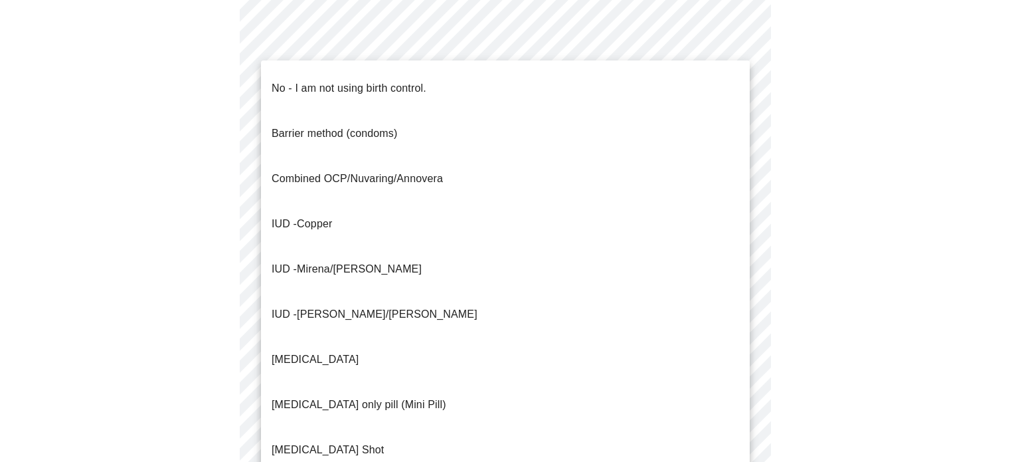
click at [353, 82] on p "No - I am not using birth control." at bounding box center [349, 88] width 155 height 16
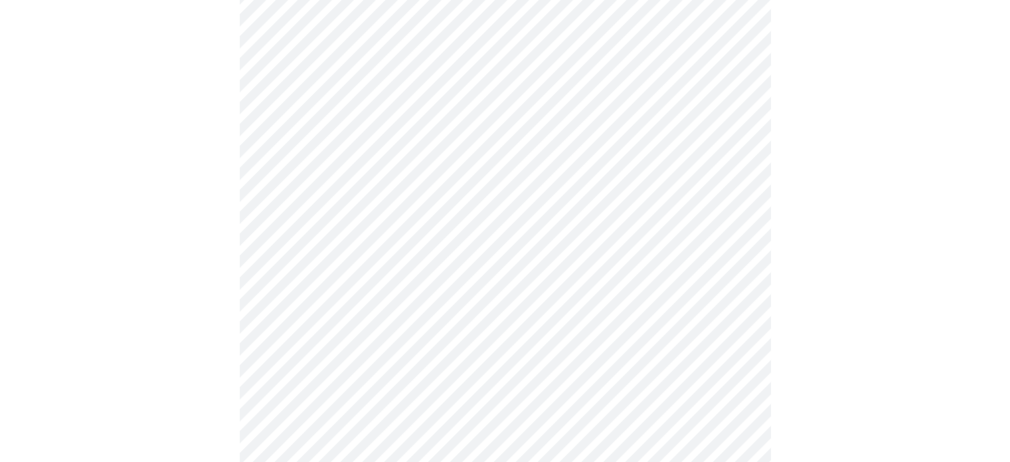
scroll to position [701, 0]
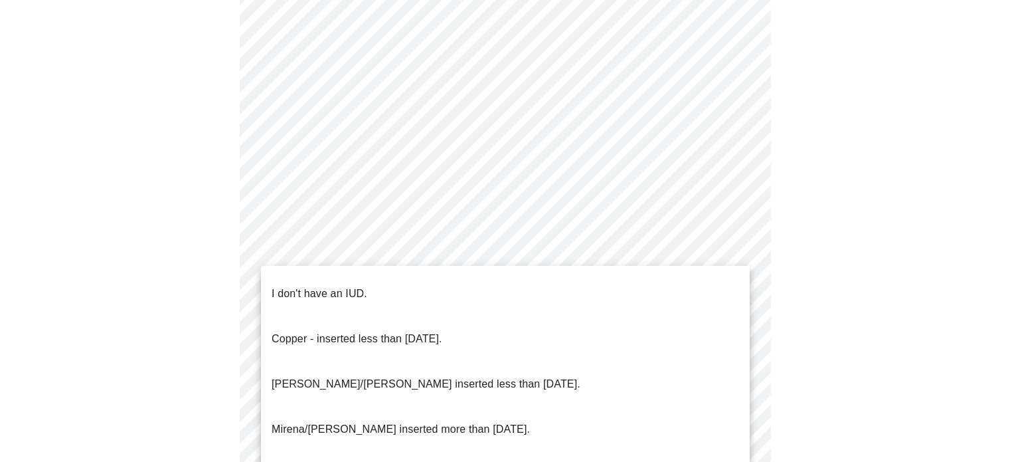
click at [558, 282] on li "I don't have an IUD." at bounding box center [505, 293] width 489 height 45
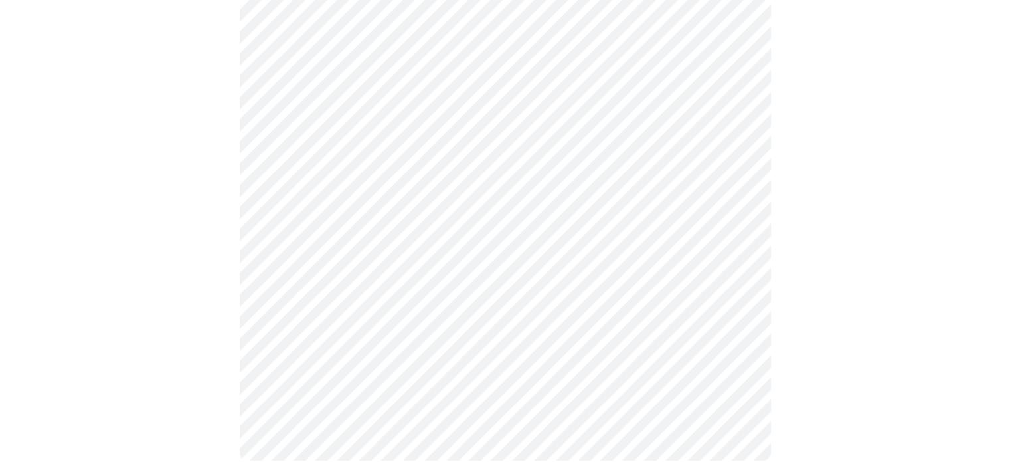
scroll to position [749, 0]
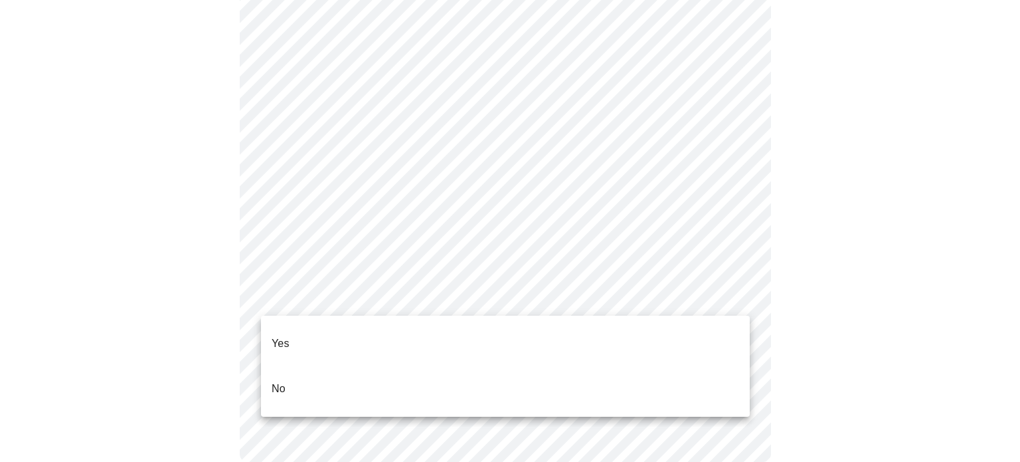
click at [308, 378] on li "No" at bounding box center [505, 388] width 489 height 45
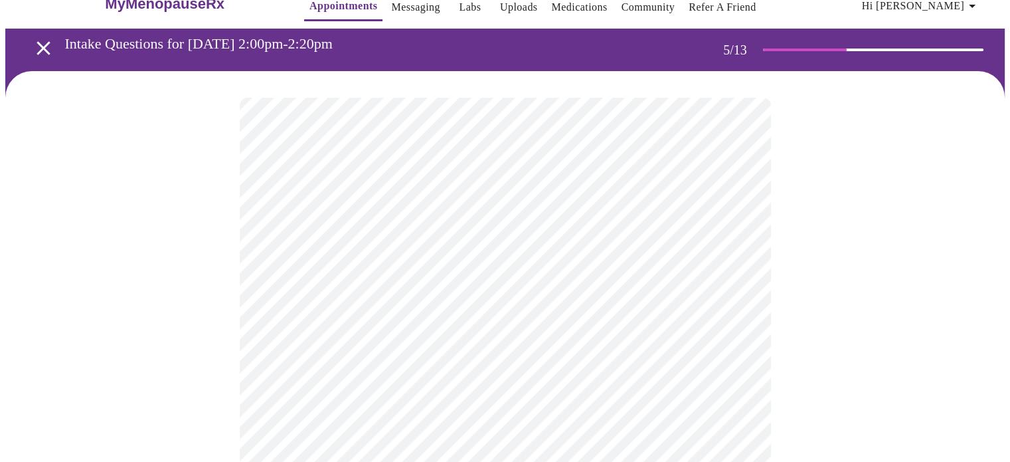
scroll to position [30, 0]
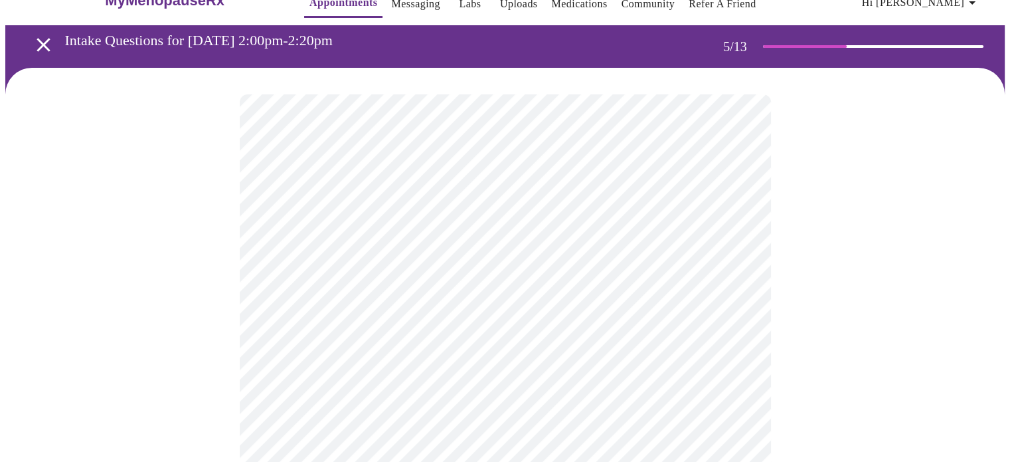
click at [726, 323] on body "MyMenopauseRx Appointments Messaging Labs Uploads Medications Community Refer a…" at bounding box center [505, 465] width 1000 height 981
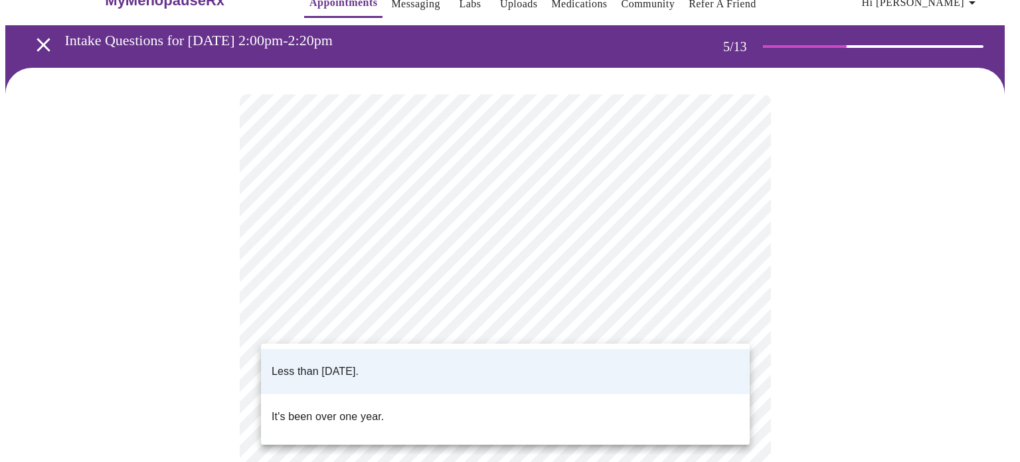
click at [652, 367] on li "Less than [DATE]." at bounding box center [505, 371] width 489 height 45
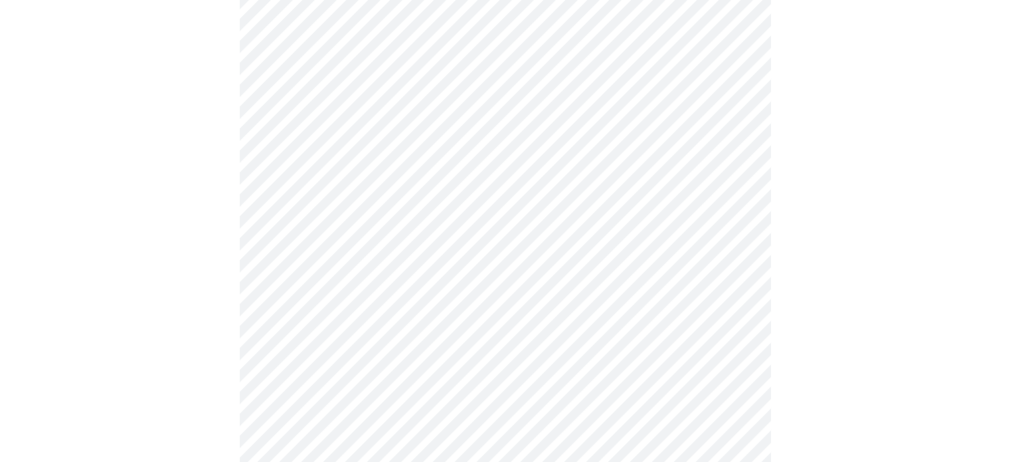
scroll to position [199, 0]
click at [715, 272] on body "MyMenopauseRx Appointments Messaging Labs Uploads Medications Community Refer a…" at bounding box center [505, 297] width 1000 height 981
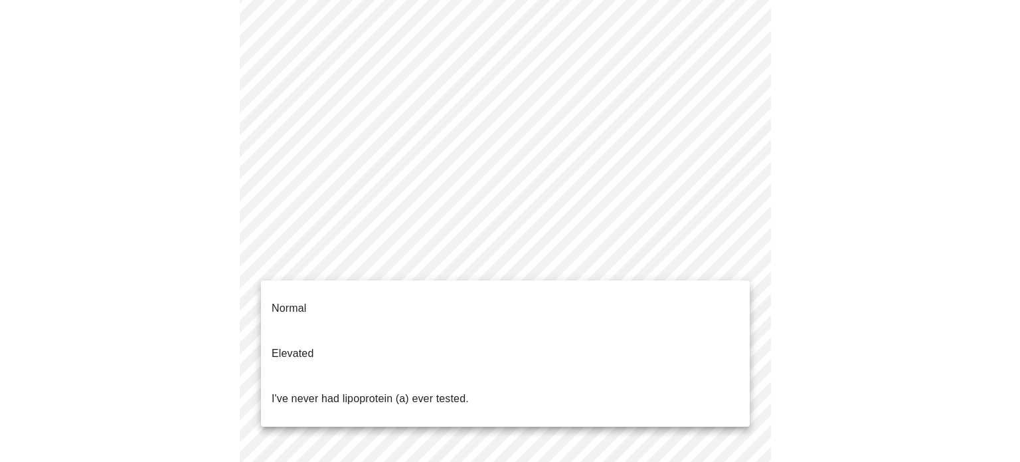
click at [792, 263] on div at bounding box center [510, 231] width 1020 height 462
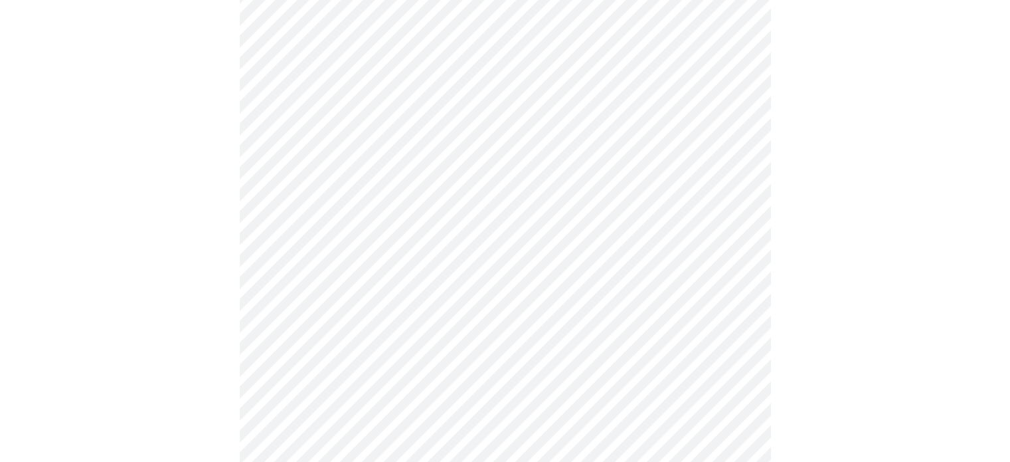
click at [704, 270] on body "MyMenopauseRx Appointments Messaging Labs Uploads Medications Community Refer a…" at bounding box center [505, 297] width 1000 height 981
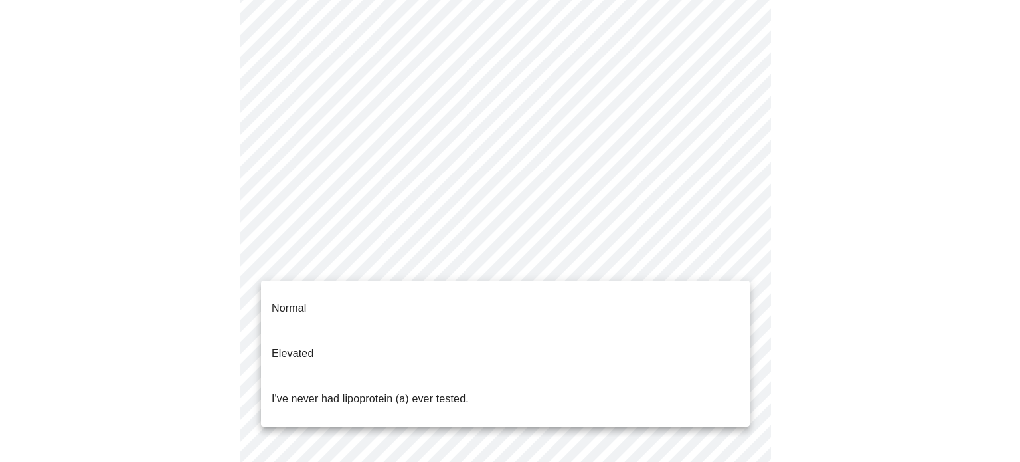
click at [450, 391] on p "I've never had lipoprotein (a) ever tested." at bounding box center [370, 399] width 197 height 16
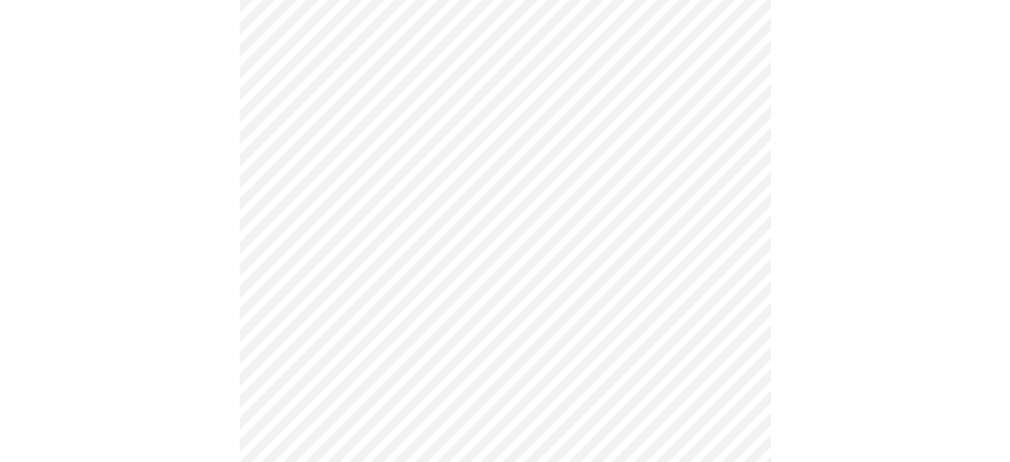
scroll to position [343, 0]
click at [810, 270] on div at bounding box center [505, 196] width 1000 height 882
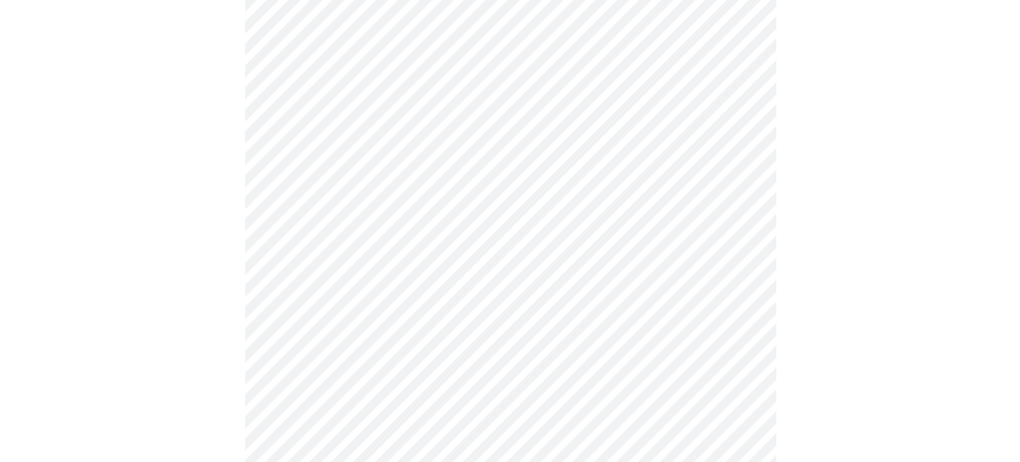
scroll to position [0, 0]
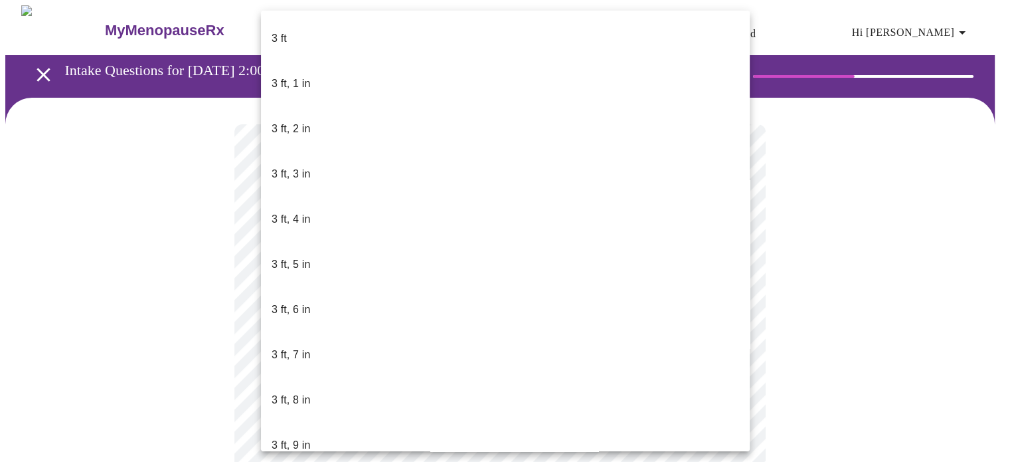
click at [442, 387] on body "MyMenopauseRx Appointments Messaging Labs Uploads Medications Community Refer a…" at bounding box center [505, 355] width 1000 height 701
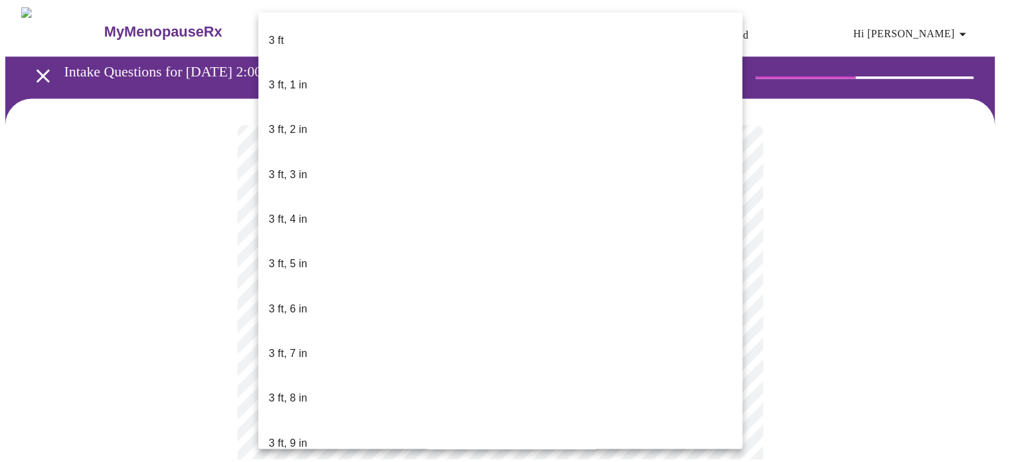
scroll to position [838, 0]
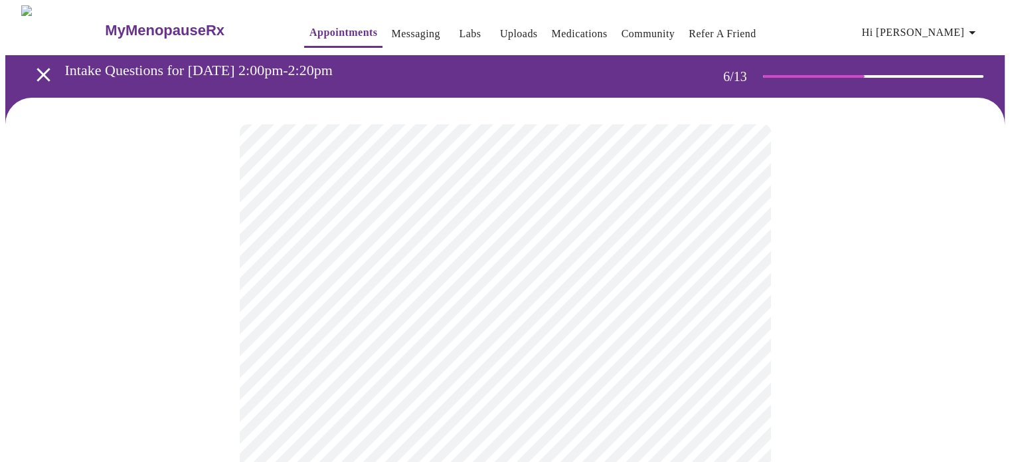
click at [792, 297] on div at bounding box center [505, 402] width 1000 height 608
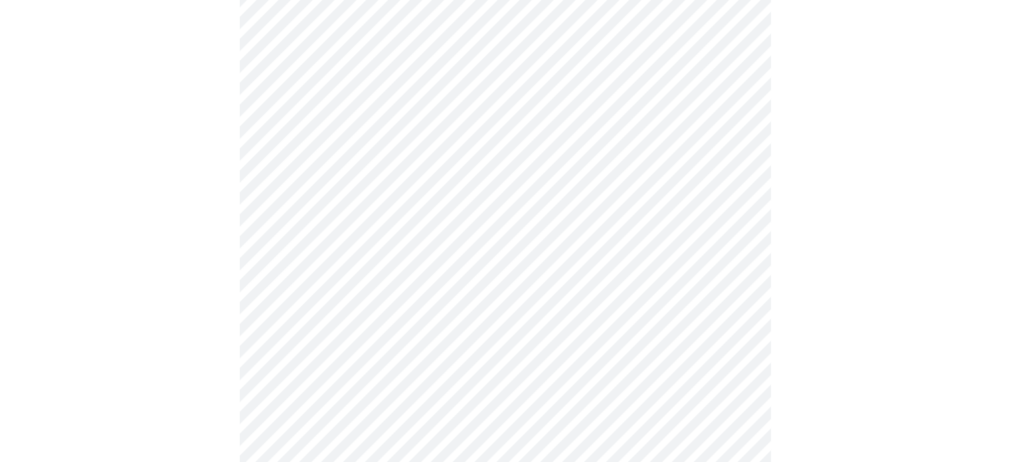
scroll to position [3441, 0]
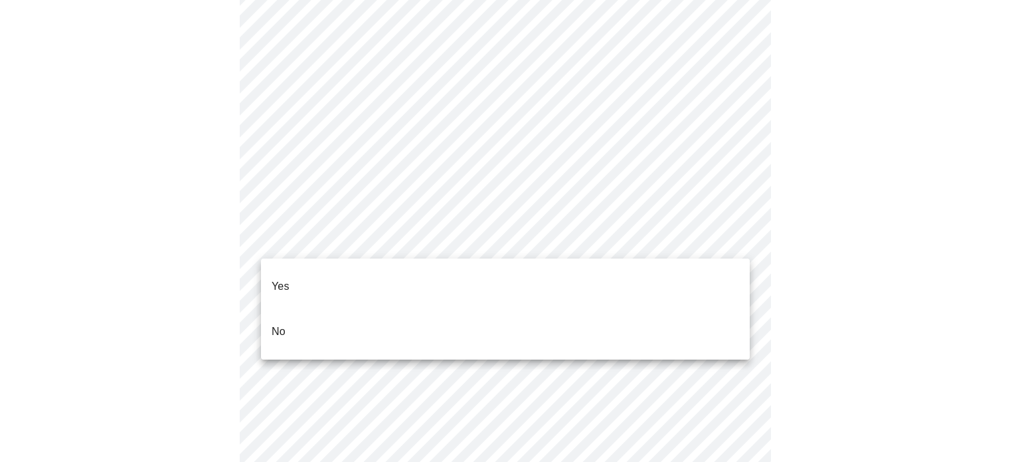
click at [521, 285] on li "Yes" at bounding box center [505, 286] width 489 height 45
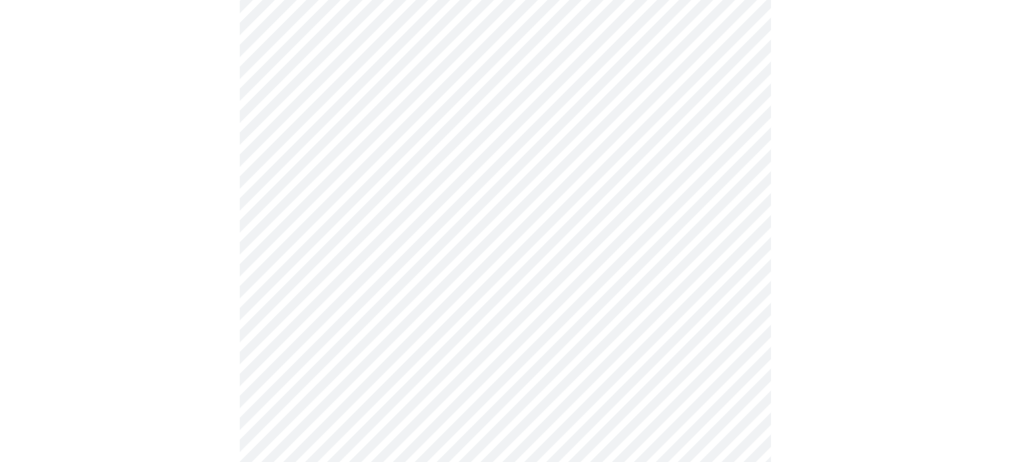
scroll to position [3654, 0]
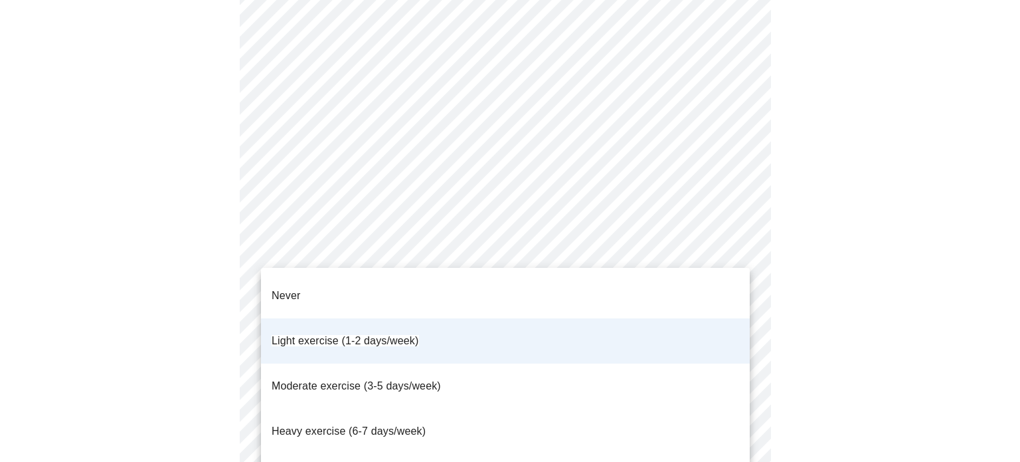
click at [442, 363] on li "Moderate exercise (3-5 days/week)" at bounding box center [505, 385] width 489 height 45
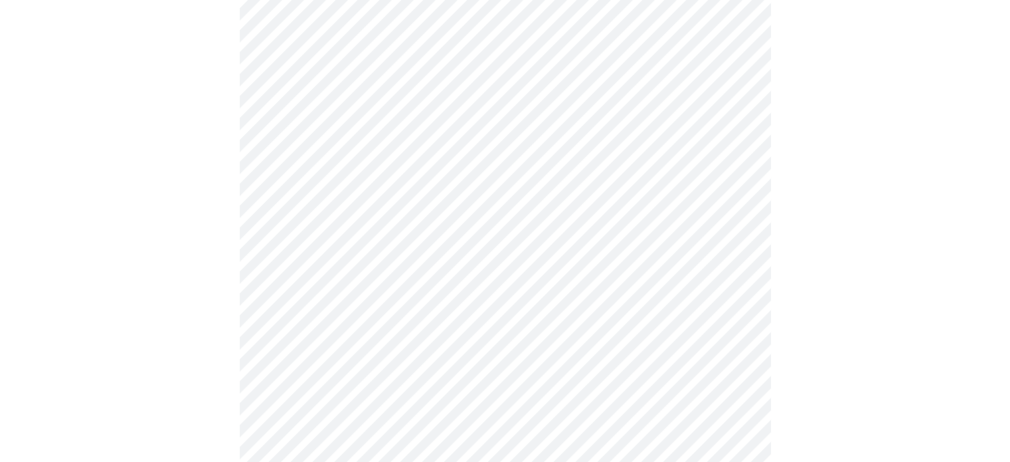
scroll to position [682, 0]
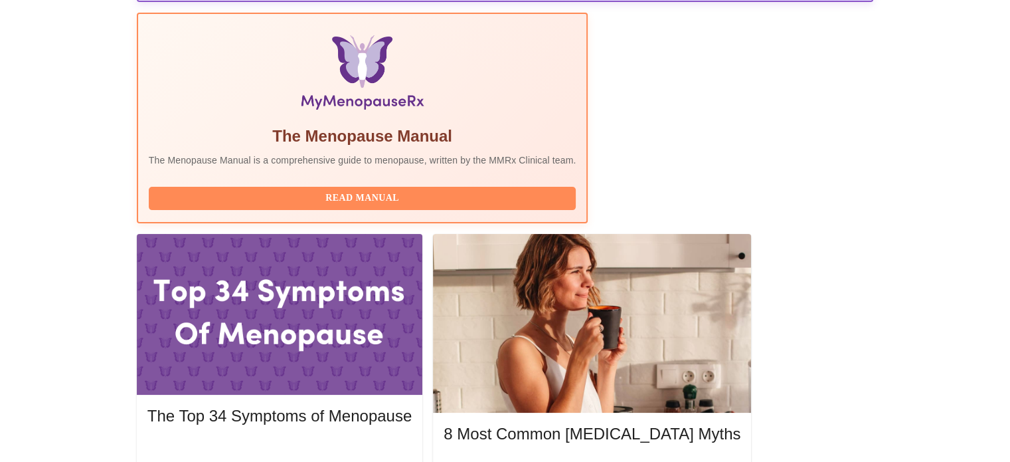
scroll to position [412, 0]
